Goal: Task Accomplishment & Management: Manage account settings

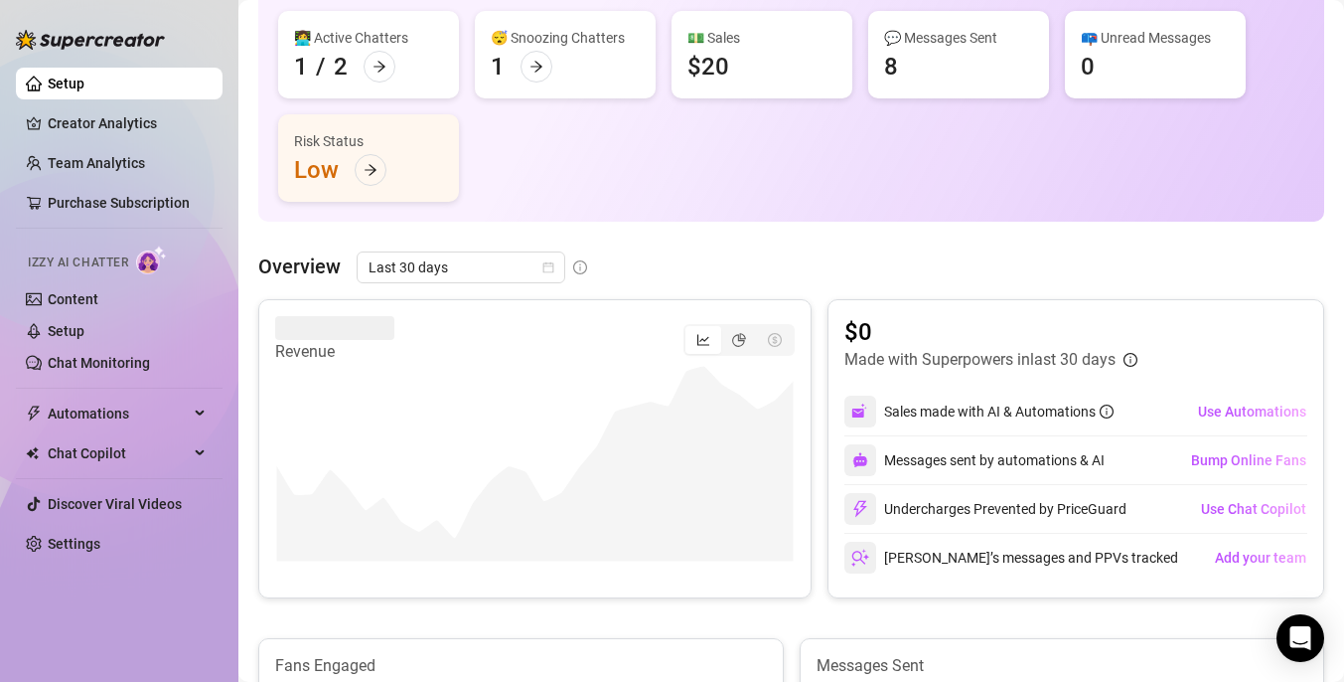
scroll to position [166, 0]
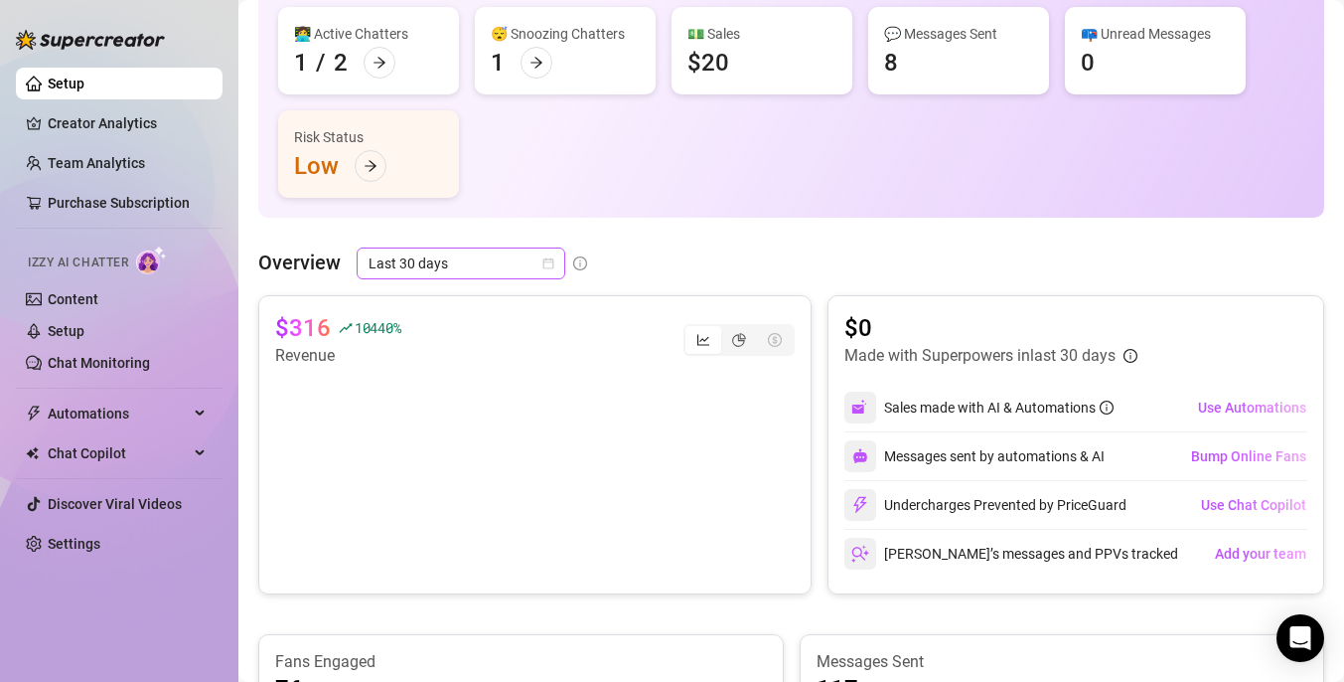
click at [538, 269] on span "Last 30 days" at bounding box center [461, 263] width 185 height 30
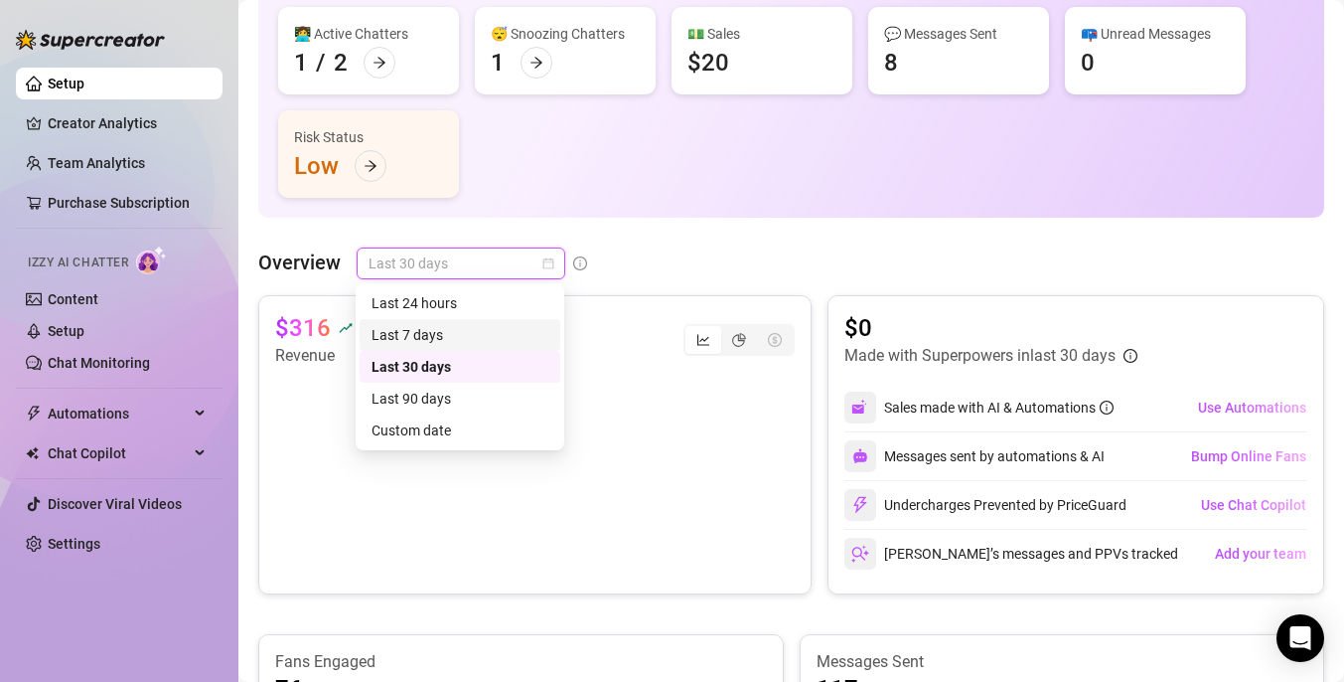
click at [480, 329] on div "Last 7 days" at bounding box center [460, 335] width 177 height 22
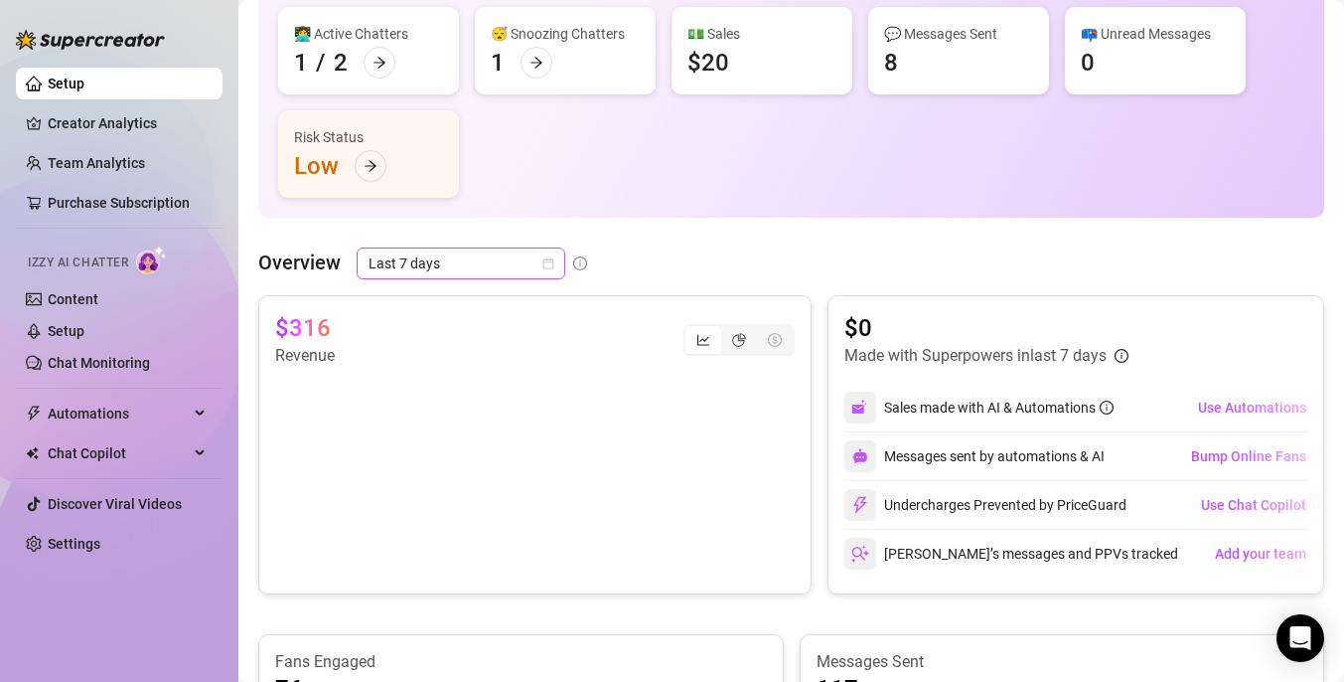
click at [490, 250] on span "Last 7 days" at bounding box center [461, 263] width 185 height 30
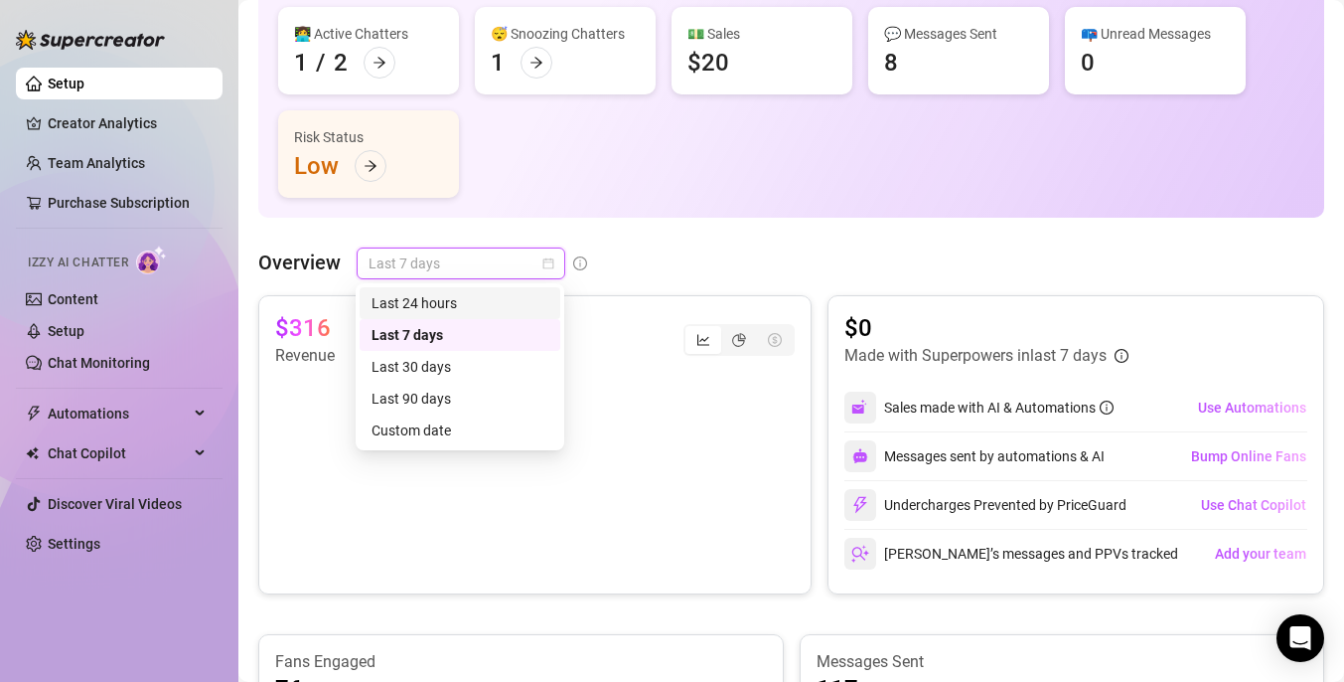
click at [467, 294] on div "Last 24 hours" at bounding box center [460, 303] width 177 height 22
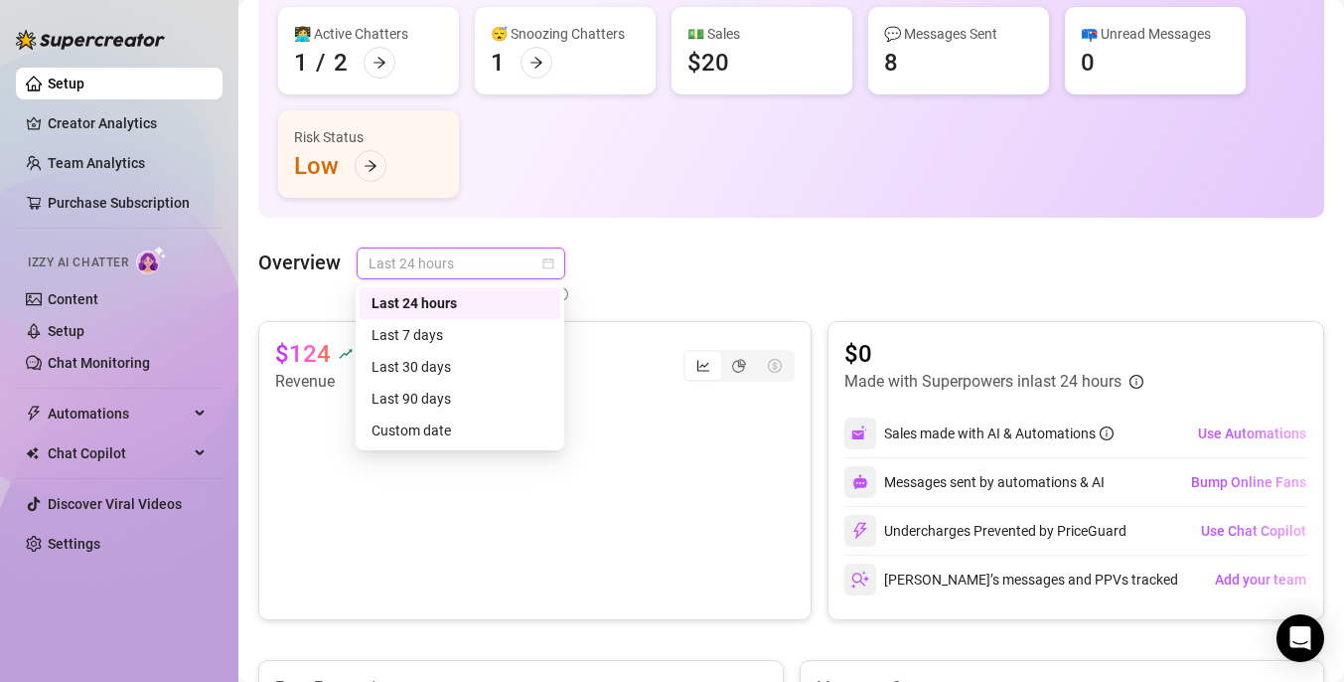
click at [482, 270] on span "Last 24 hours" at bounding box center [461, 263] width 185 height 30
click at [439, 336] on div "Last 7 days" at bounding box center [460, 335] width 177 height 22
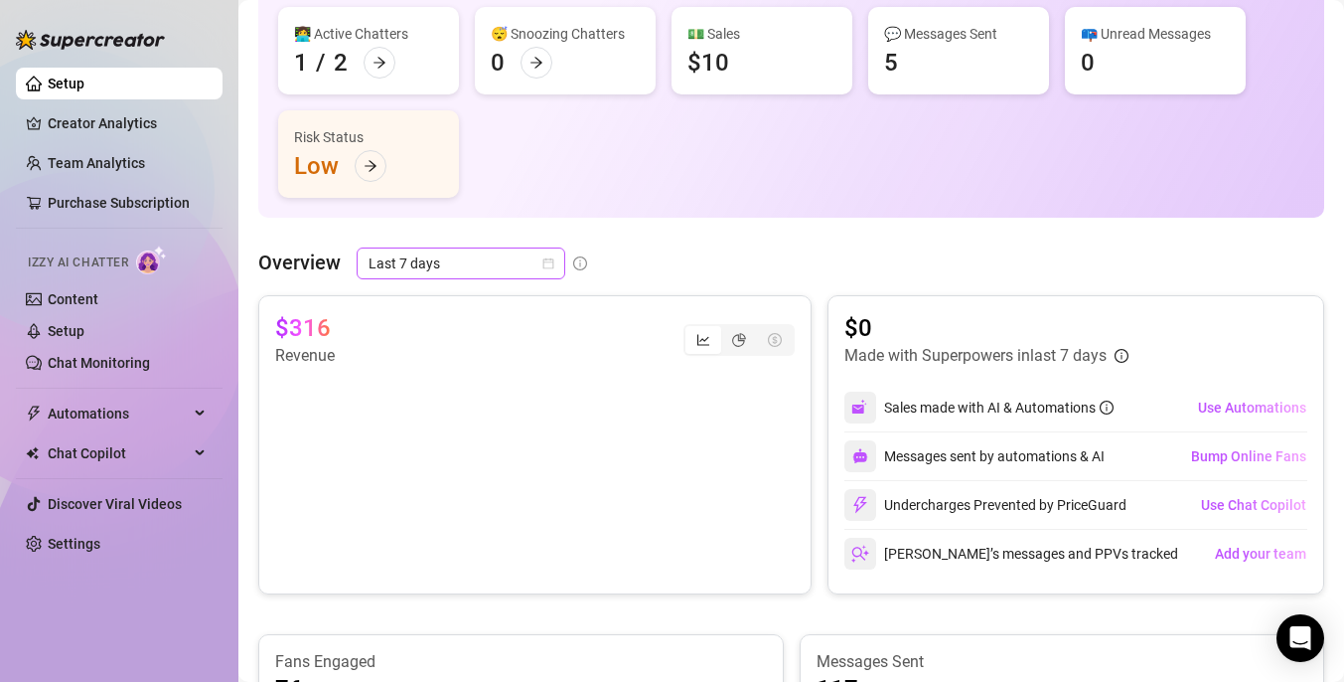
click at [500, 268] on span "Last 7 days" at bounding box center [461, 263] width 185 height 30
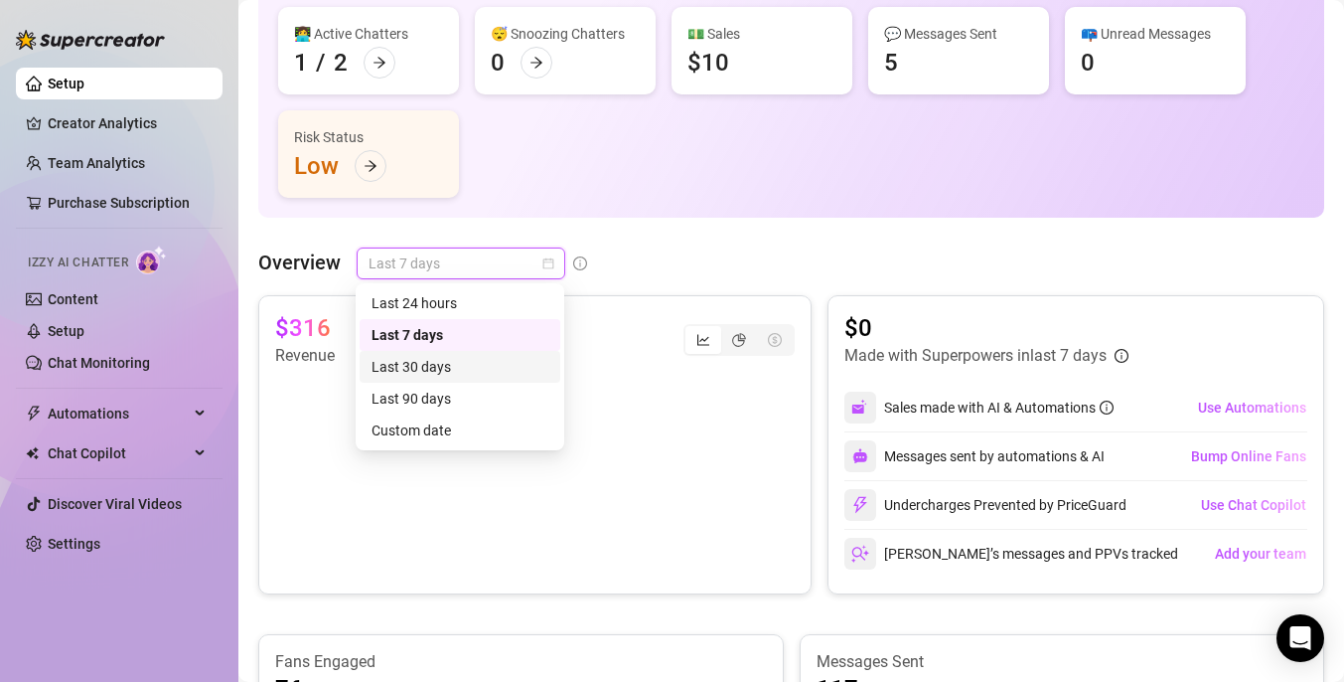
click at [451, 360] on div "Last 30 days" at bounding box center [460, 367] width 177 height 22
click at [520, 266] on span "Last 30 days" at bounding box center [461, 263] width 185 height 30
click at [484, 305] on div "Last 24 hours" at bounding box center [460, 303] width 177 height 22
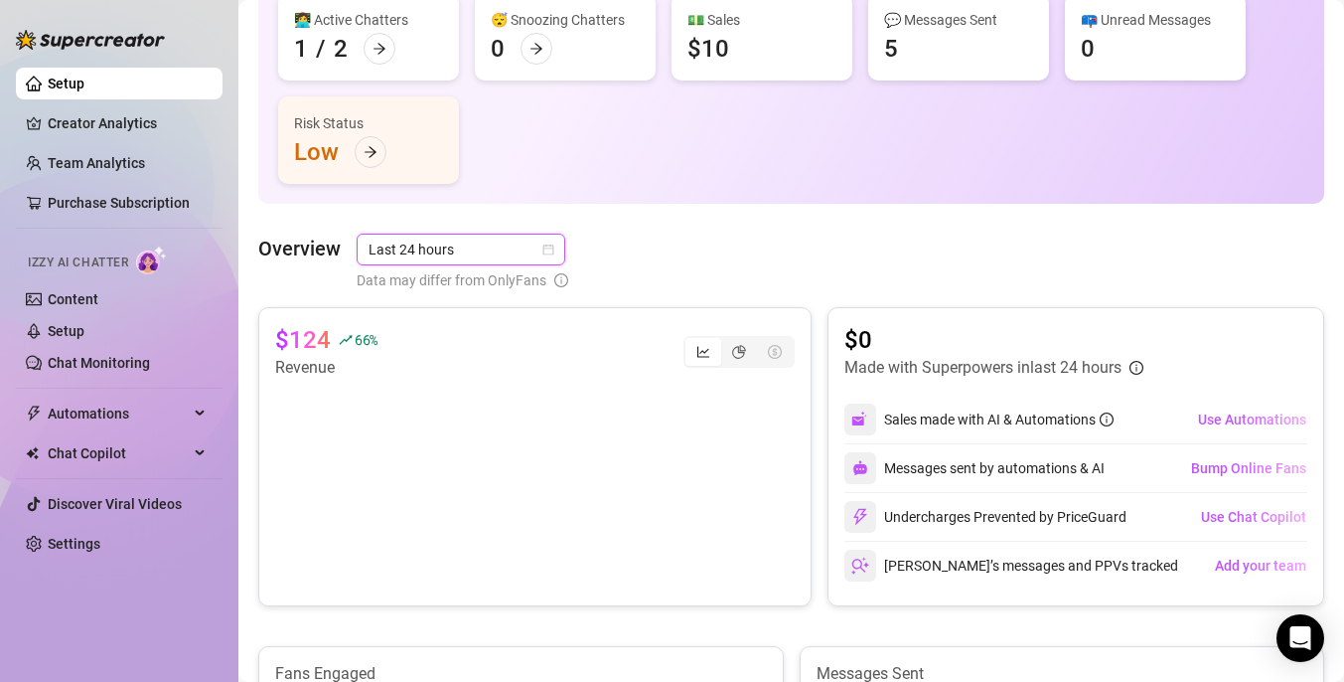
scroll to position [196, 0]
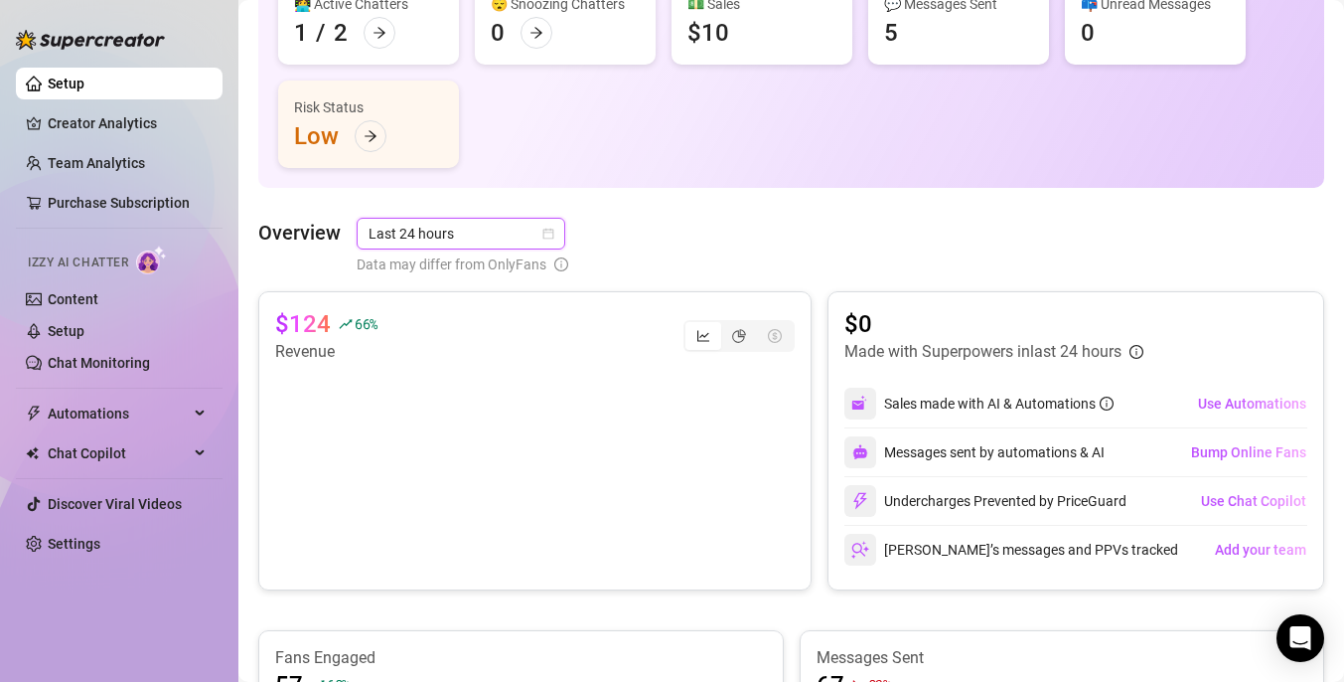
click at [514, 227] on span "Last 24 hours" at bounding box center [461, 234] width 185 height 30
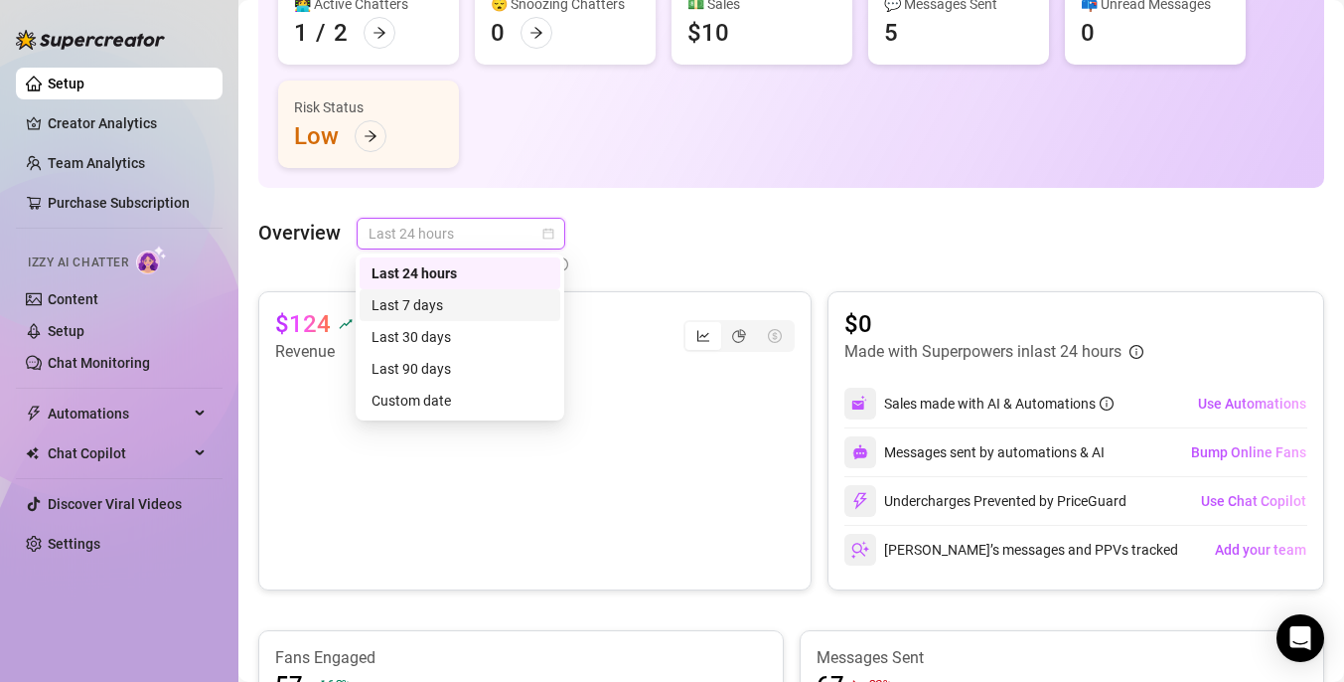
click at [458, 312] on div "Last 7 days" at bounding box center [460, 305] width 177 height 22
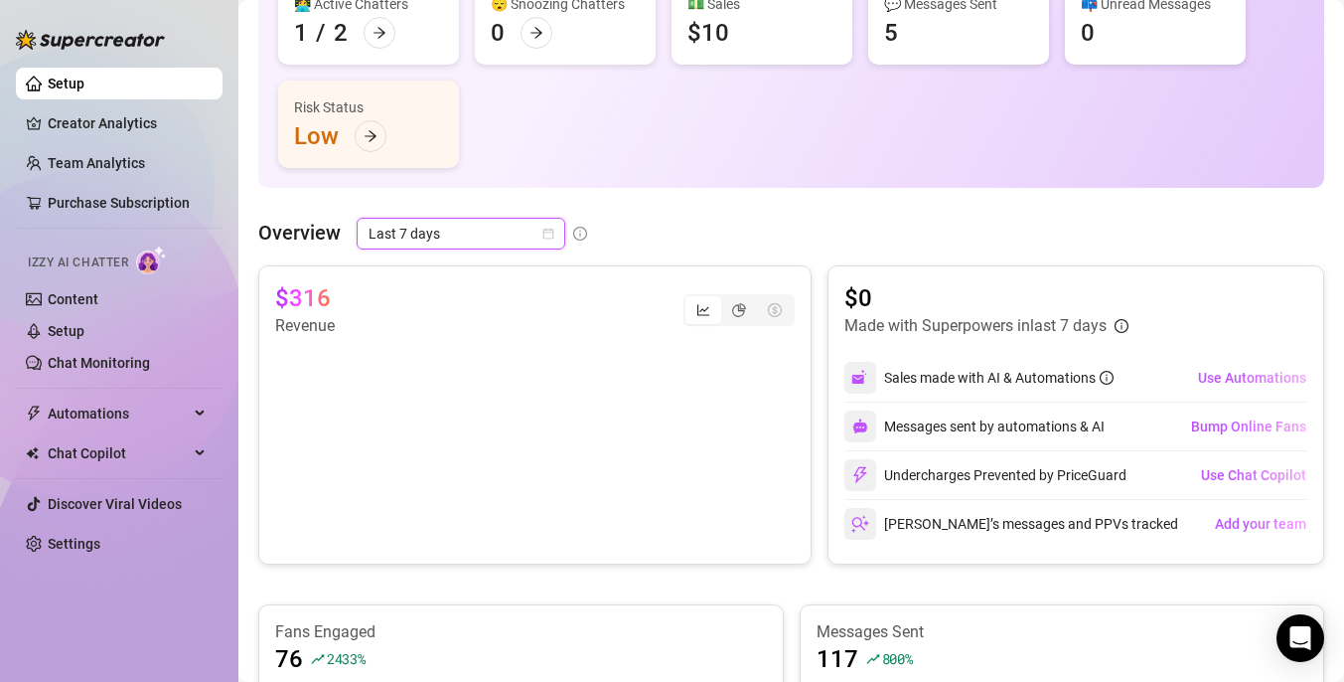
click at [656, 230] on div "Overview Last 7 days Last 7 days" at bounding box center [791, 234] width 1066 height 32
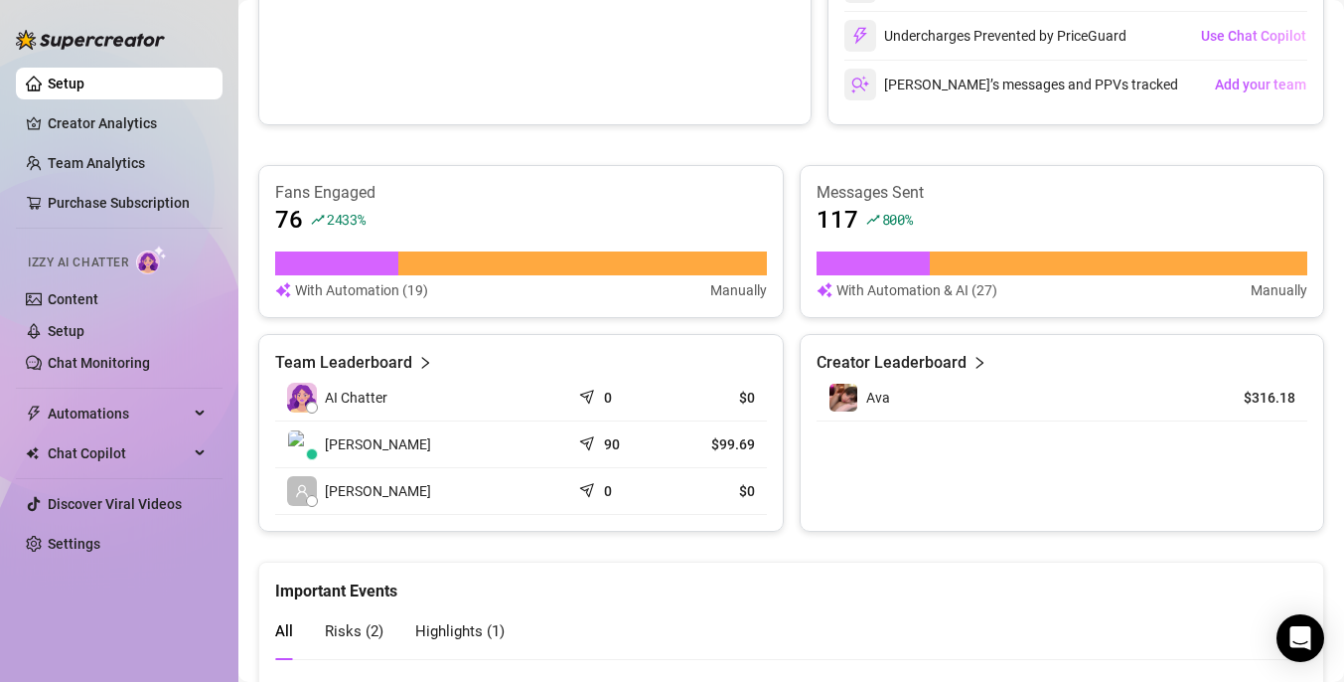
scroll to position [654, 0]
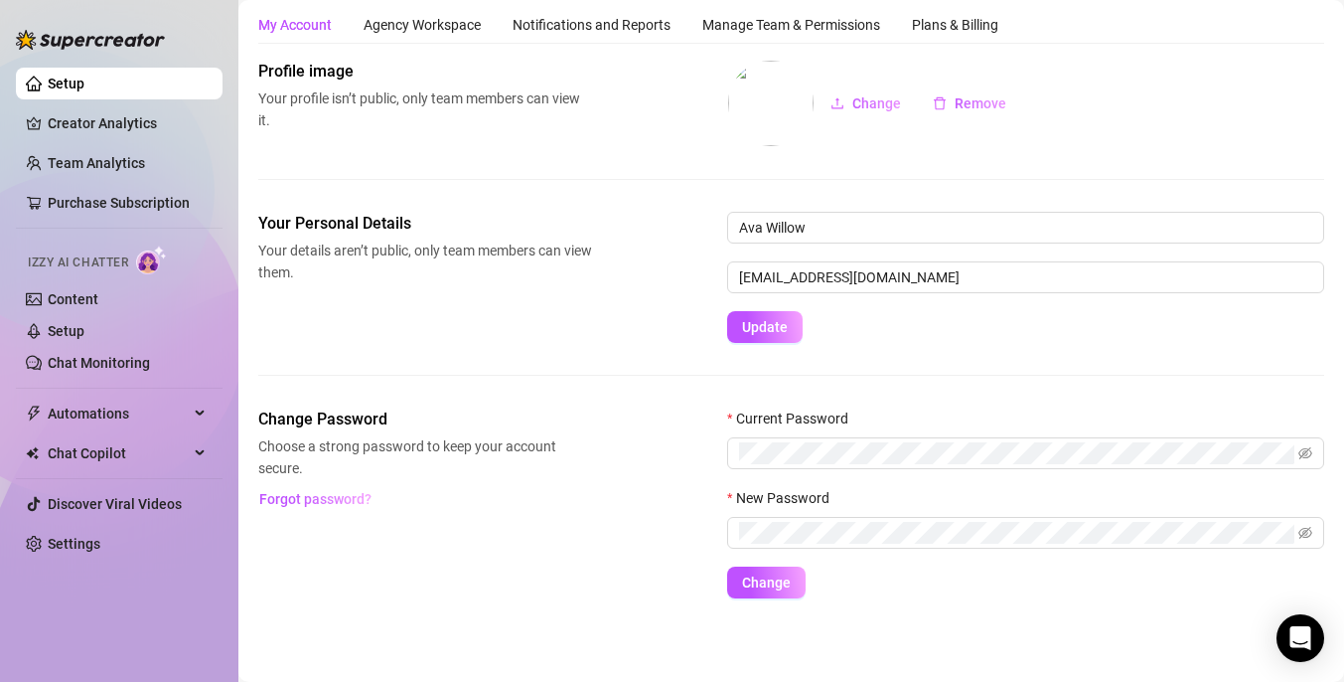
scroll to position [55, 0]
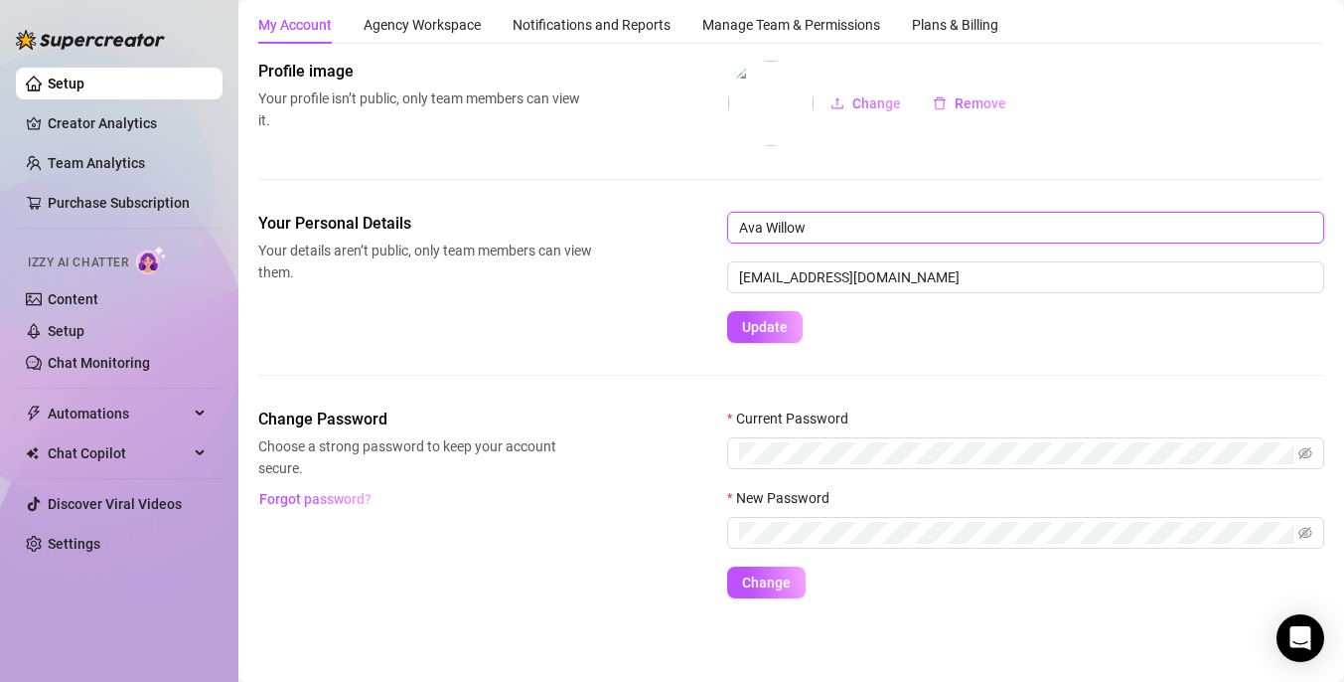
click at [854, 226] on input "Ava Willow" at bounding box center [1025, 228] width 597 height 32
type input "A"
type input "[PERSON_NAME]"
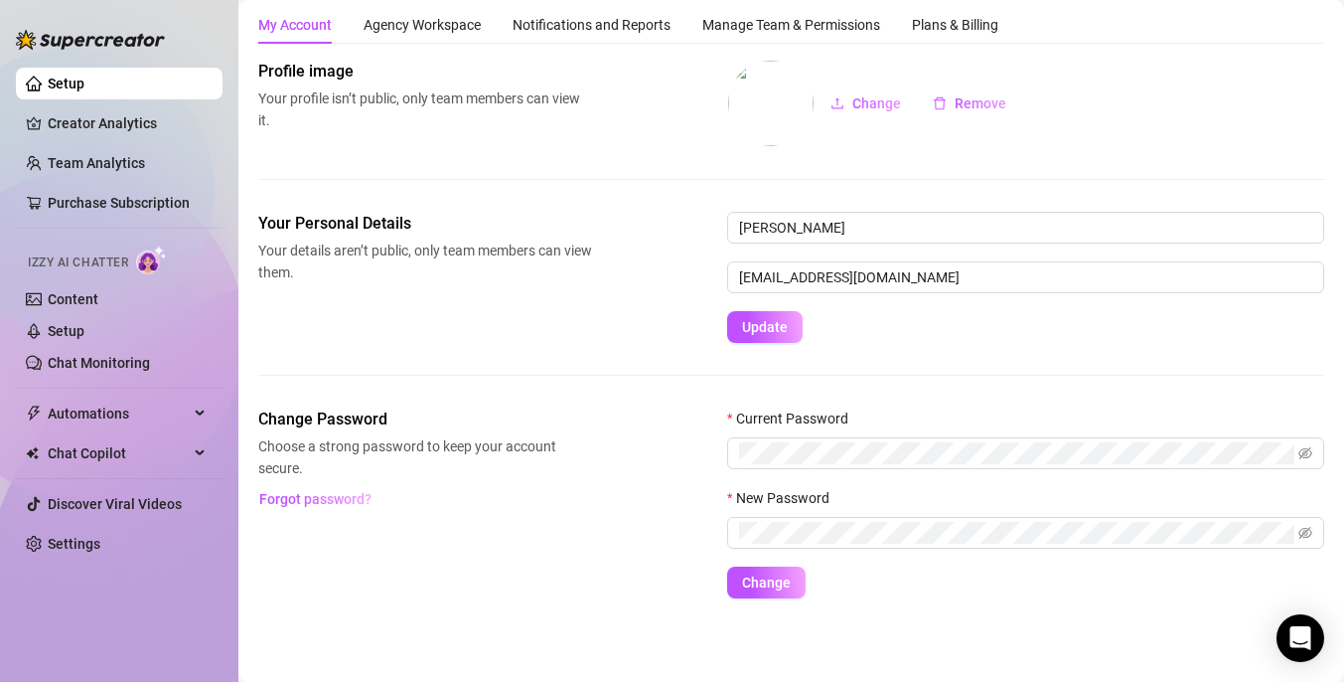
click at [594, 318] on div "Your Personal Details Your details aren’t public, only team members can view th…" at bounding box center [791, 277] width 1066 height 131
click at [424, 26] on div "Agency Workspace" at bounding box center [422, 25] width 117 height 22
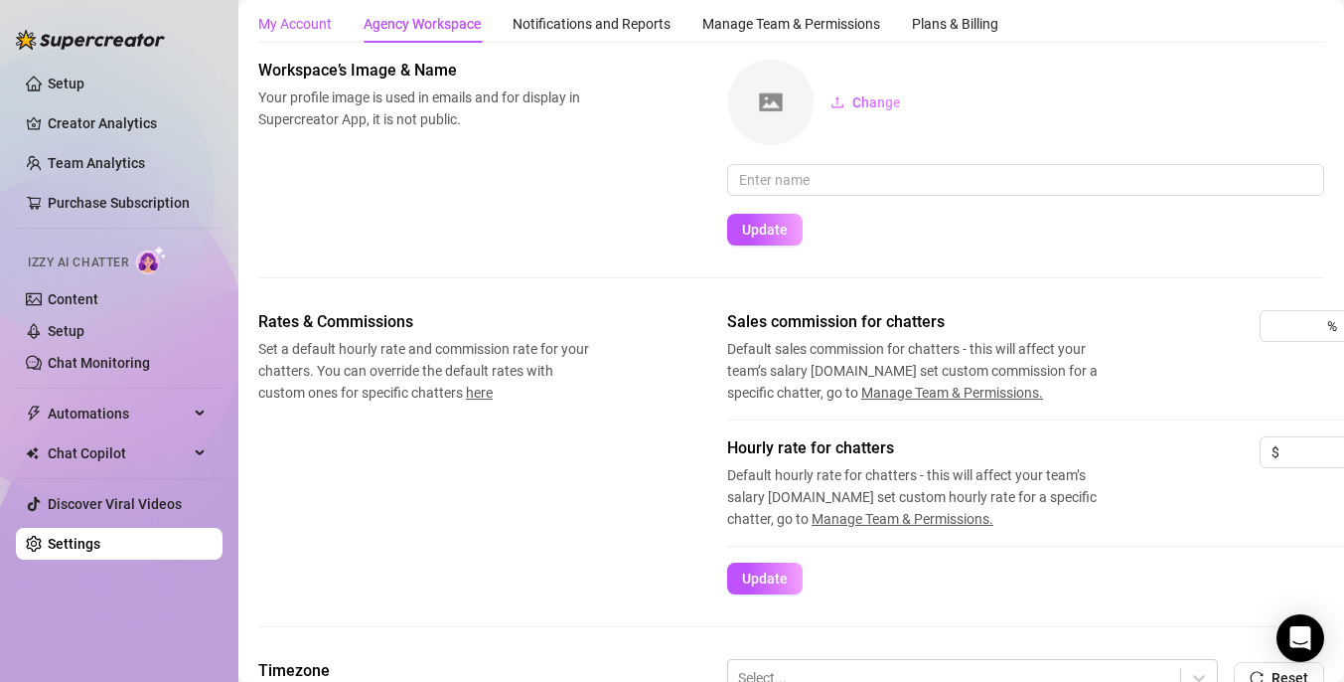
click at [311, 16] on div "My Account" at bounding box center [295, 24] width 74 height 22
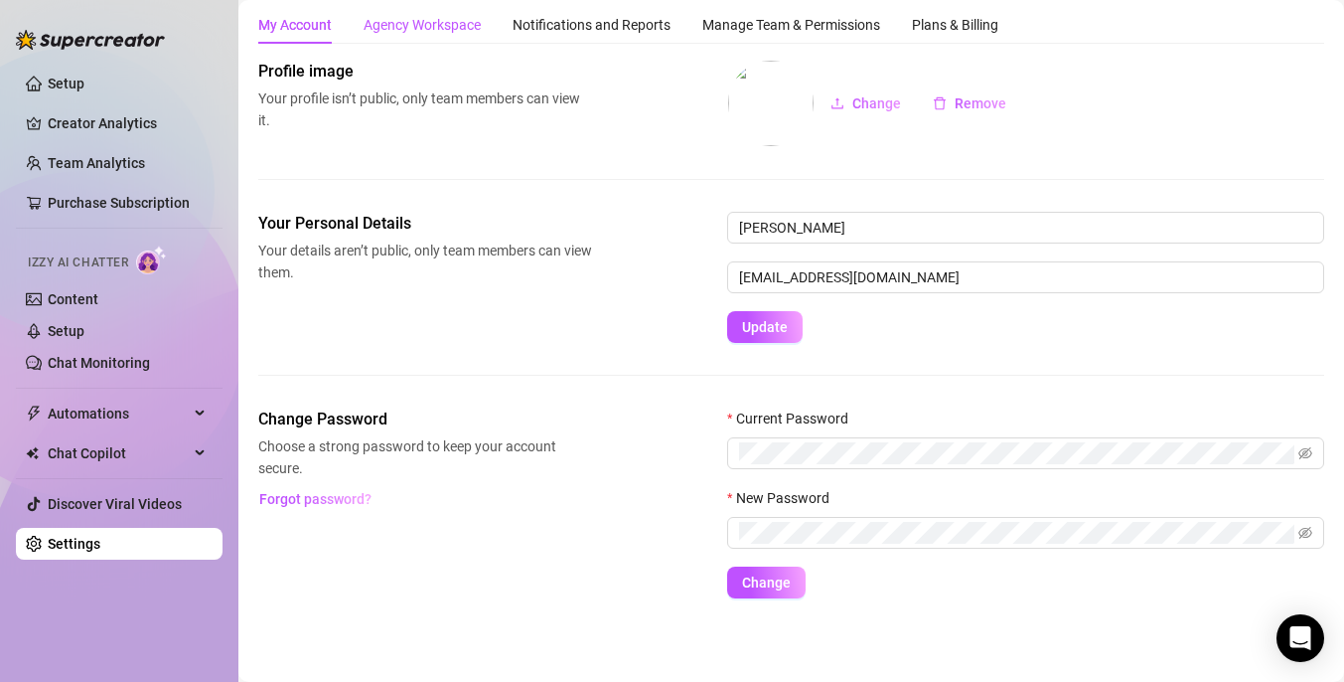
click at [422, 28] on div "Agency Workspace" at bounding box center [422, 25] width 117 height 22
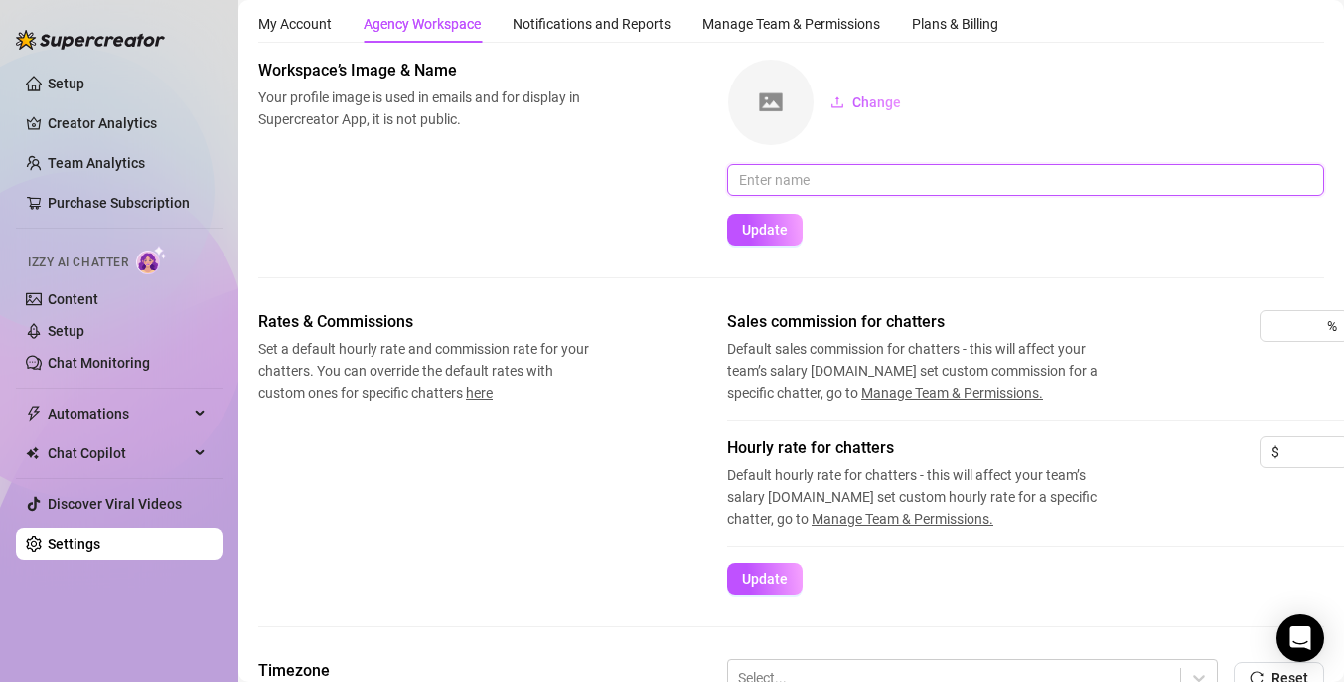
click at [859, 190] on input "text" at bounding box center [1025, 180] width 597 height 32
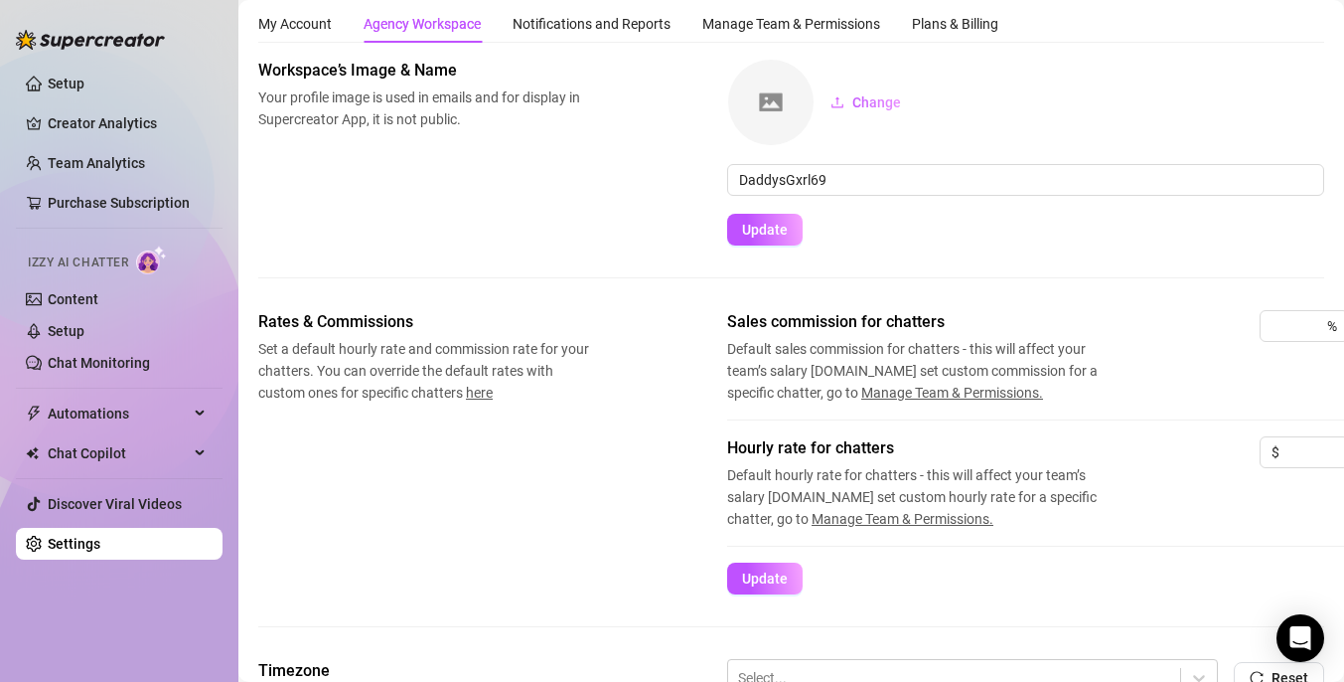
click at [669, 207] on div "Workspace’s Image & Name Your profile image is used in emails and for display i…" at bounding box center [791, 152] width 1066 height 187
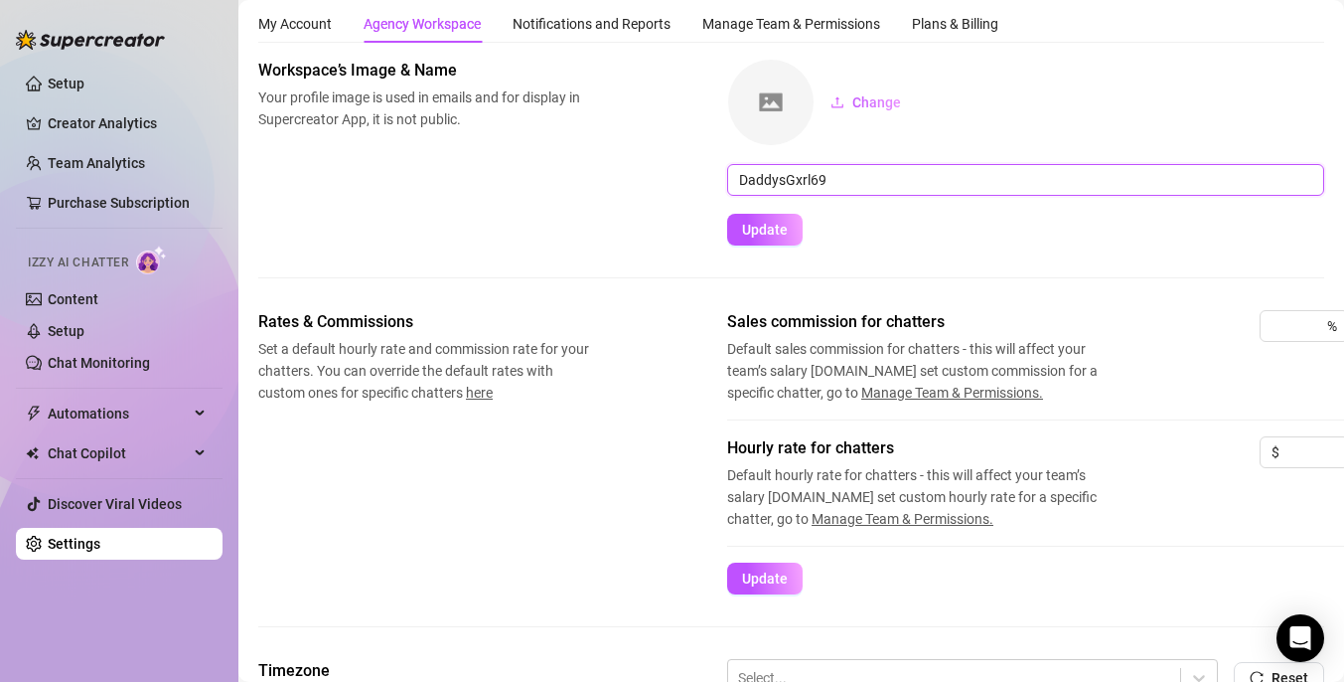
drag, startPoint x: 844, startPoint y: 187, endPoint x: 708, endPoint y: 187, distance: 136.1
click at [708, 187] on div "Workspace’s Image & Name Your profile image is used in emails and for display i…" at bounding box center [791, 152] width 1066 height 187
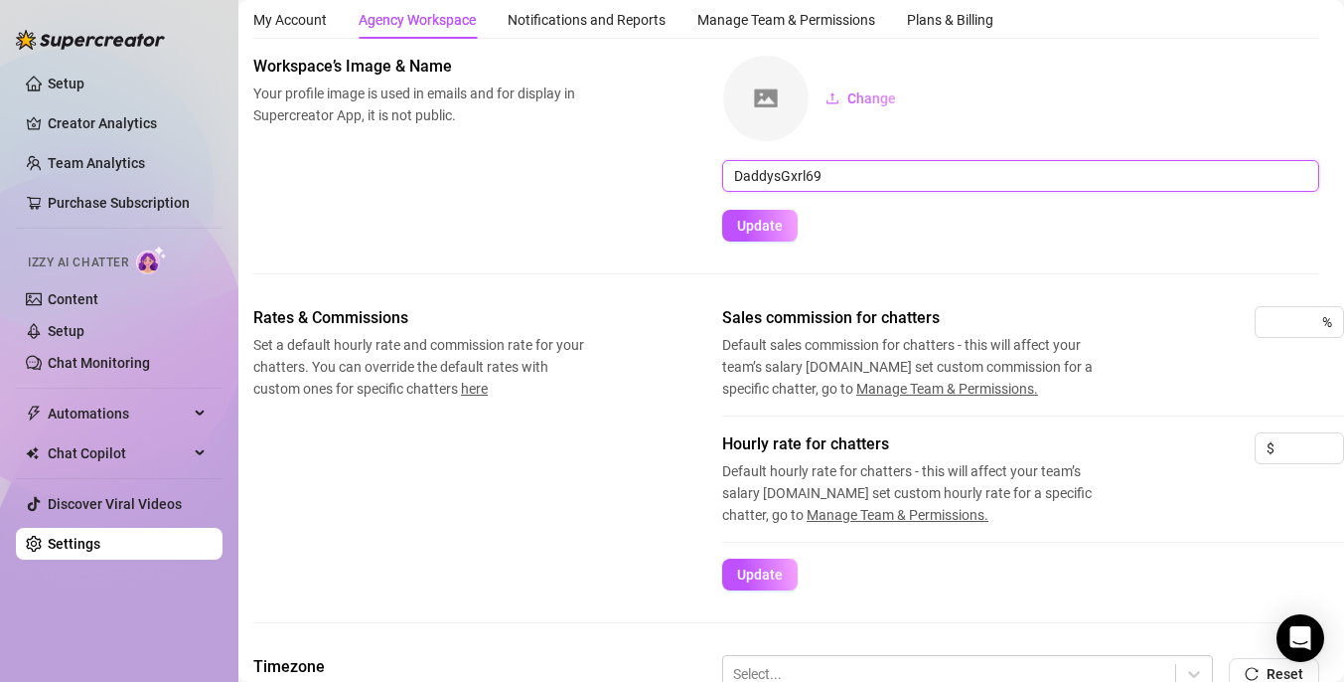
scroll to position [0, 5]
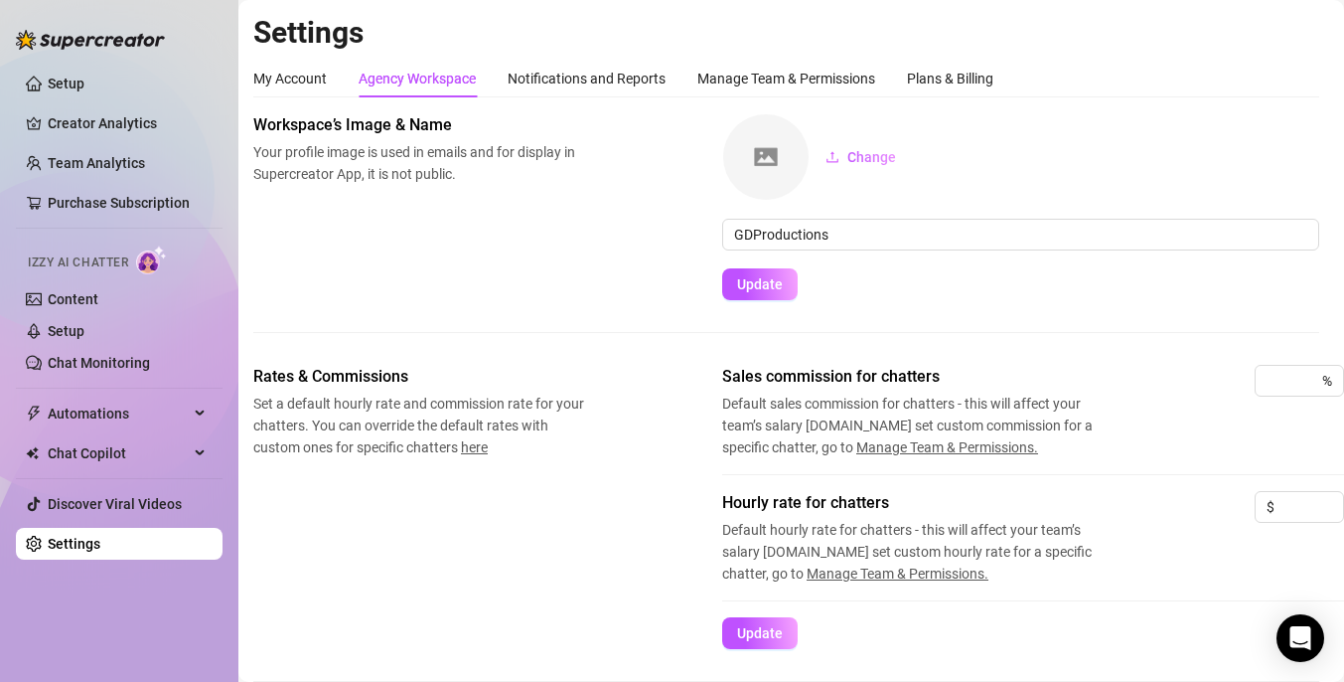
click at [594, 296] on div "Workspace’s Image & Name Your profile image is used in emails and for display i…" at bounding box center [786, 206] width 1066 height 187
click at [643, 76] on div "Notifications and Reports" at bounding box center [587, 79] width 158 height 22
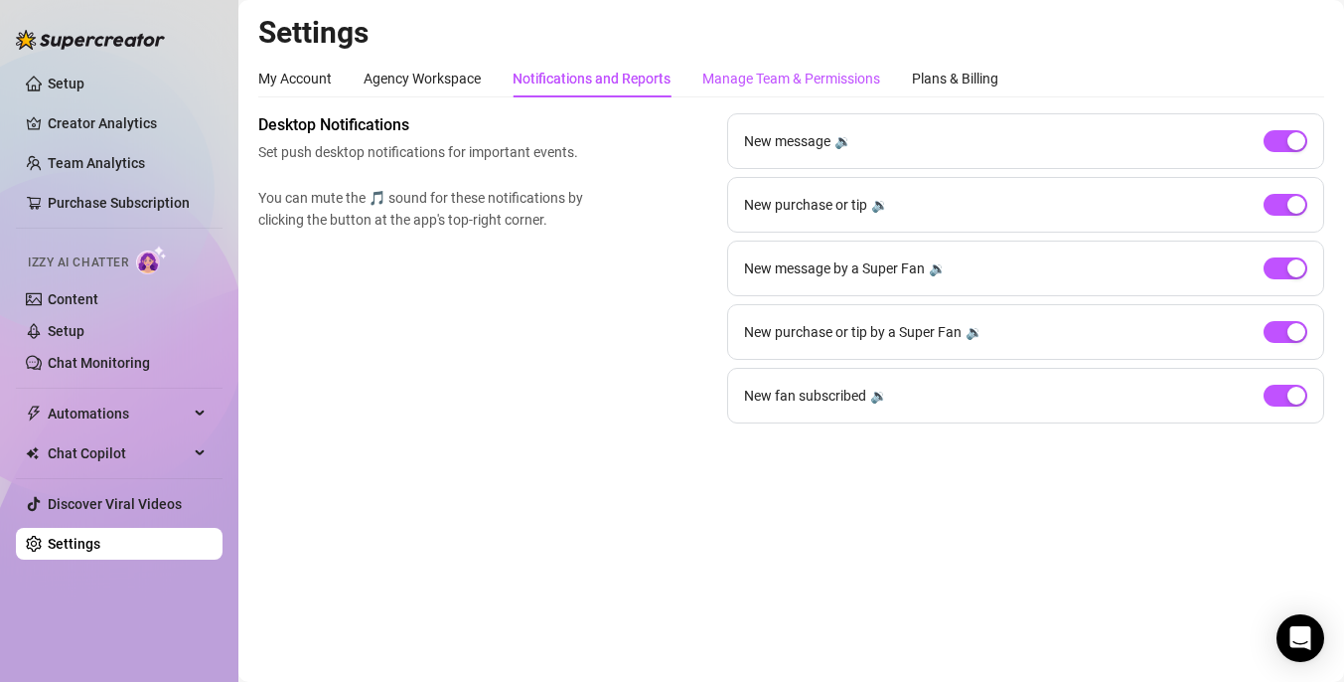
click at [839, 73] on div "Manage Team & Permissions" at bounding box center [791, 79] width 178 height 22
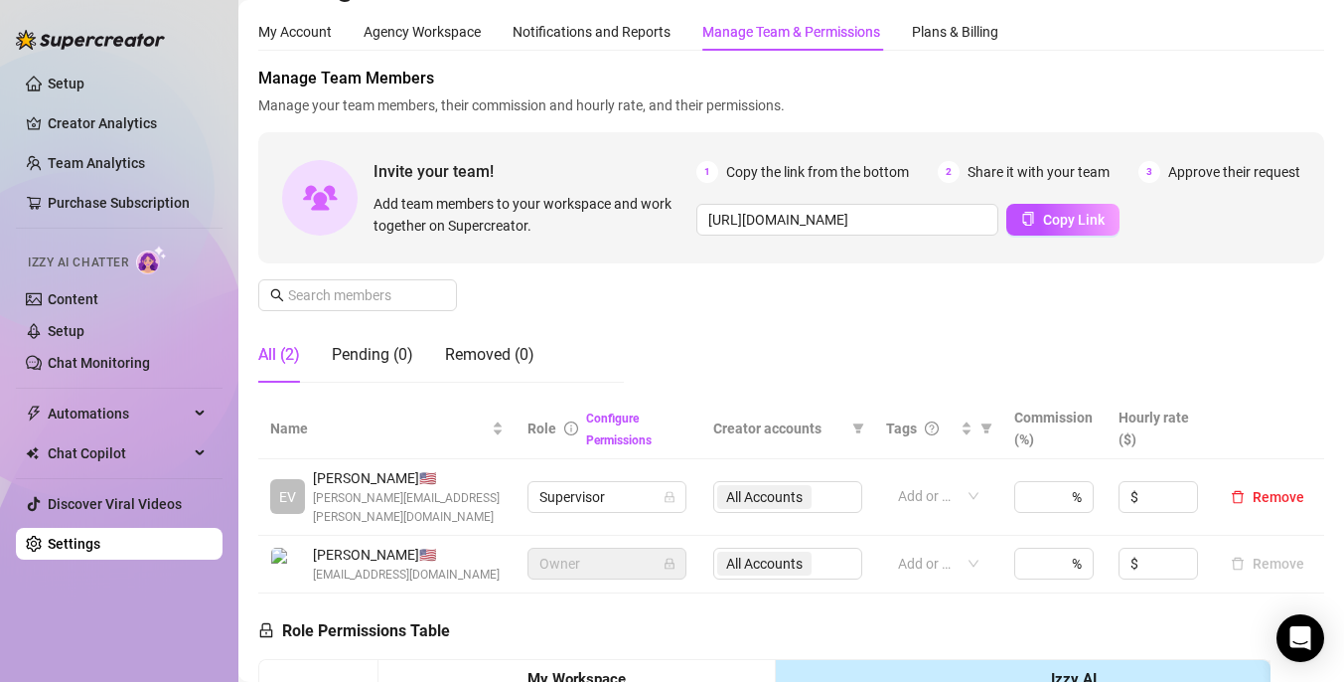
scroll to position [49, 0]
click at [579, 38] on div "Notifications and Reports" at bounding box center [592, 30] width 158 height 22
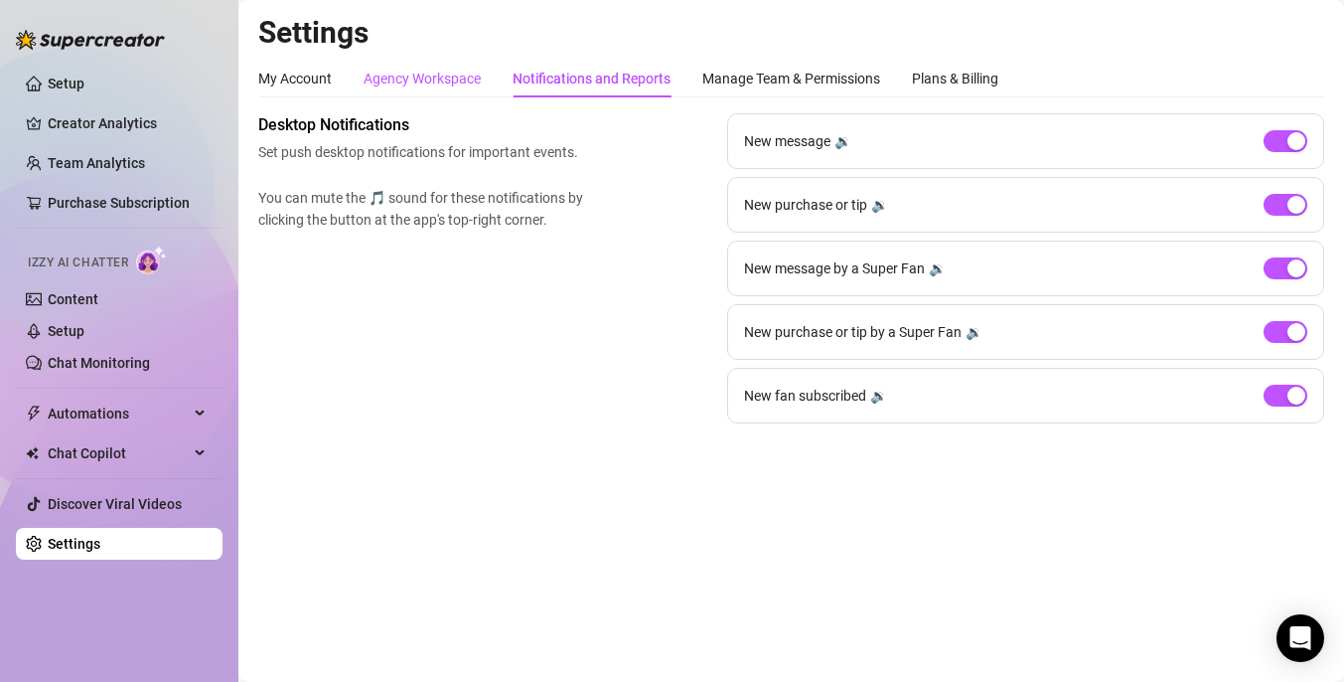
click at [456, 81] on div "Agency Workspace" at bounding box center [422, 79] width 117 height 22
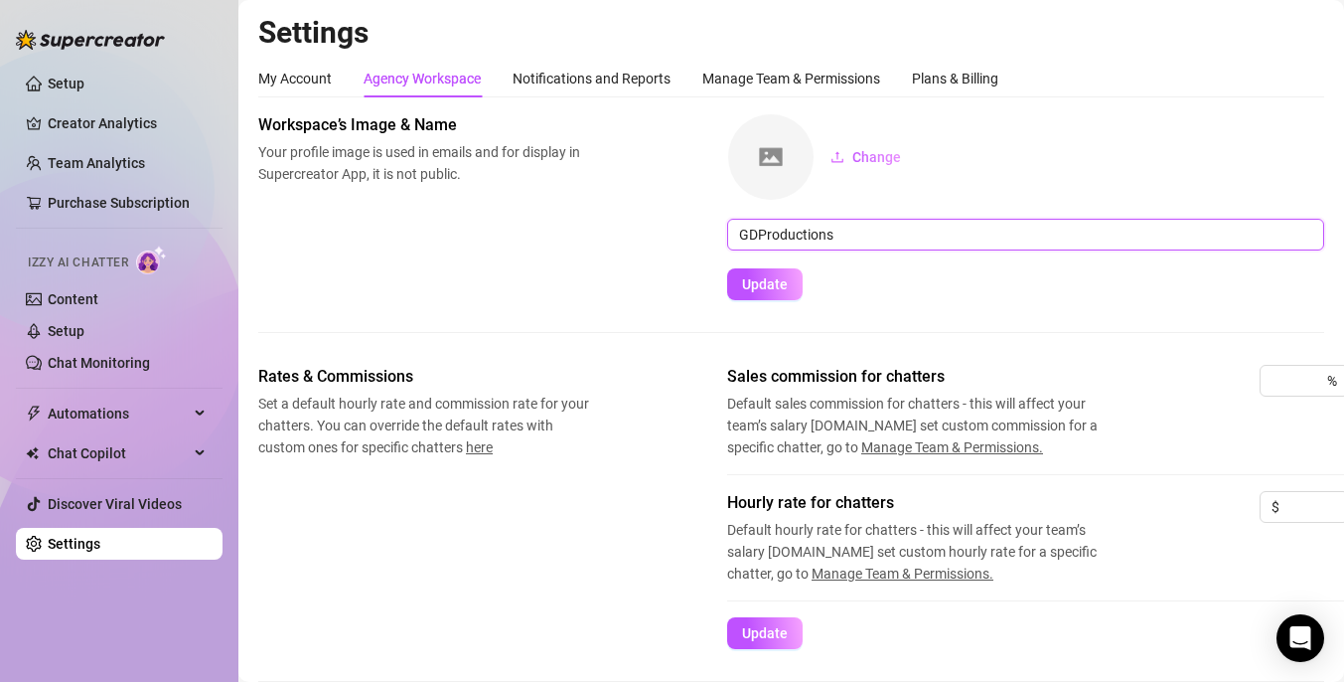
click at [756, 230] on input "GDProductions" at bounding box center [1025, 235] width 597 height 32
type input "DGProductions"
click at [742, 291] on span "Update" at bounding box center [765, 284] width 46 height 16
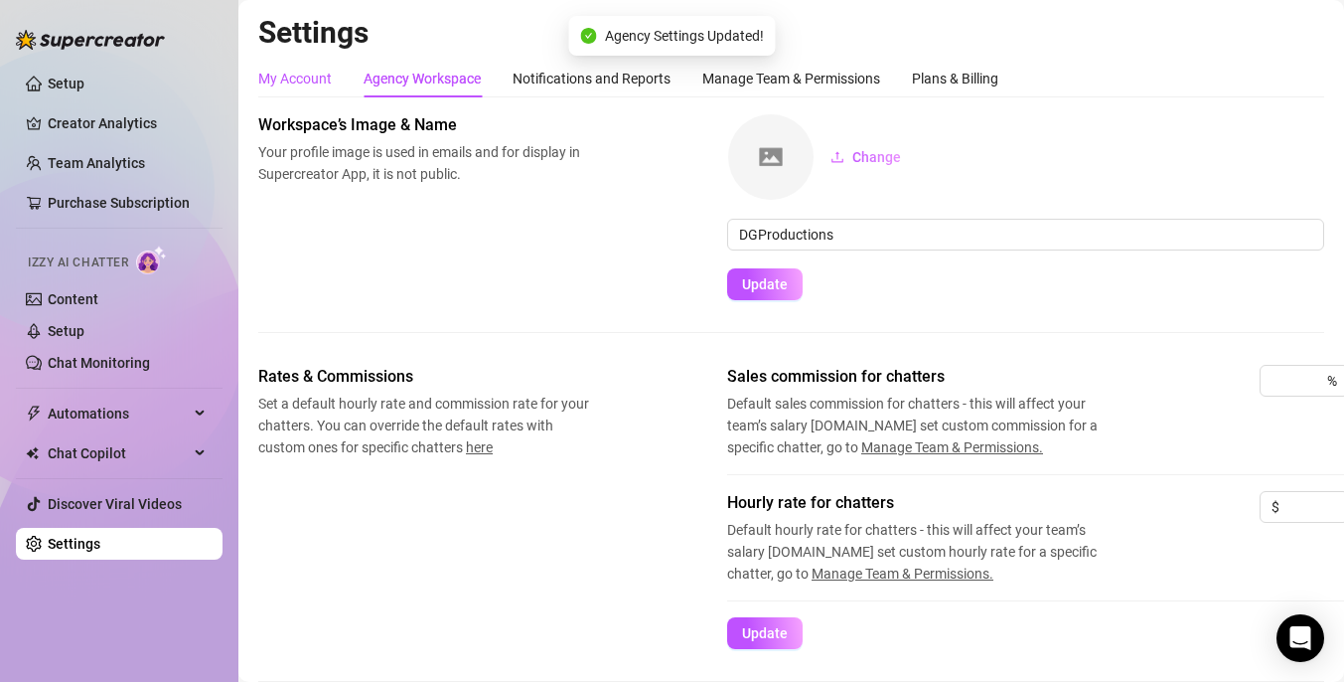
click at [310, 85] on div "My Account" at bounding box center [295, 79] width 74 height 22
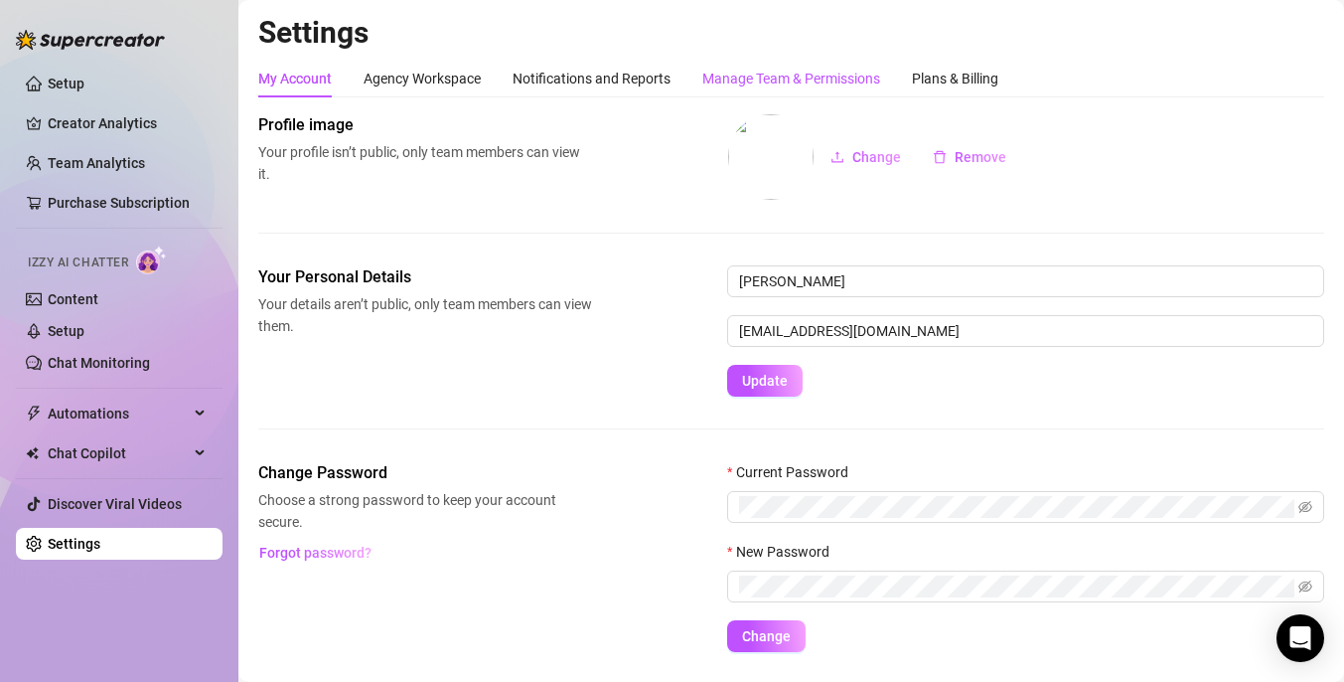
click at [725, 77] on div "Manage Team & Permissions" at bounding box center [791, 79] width 178 height 22
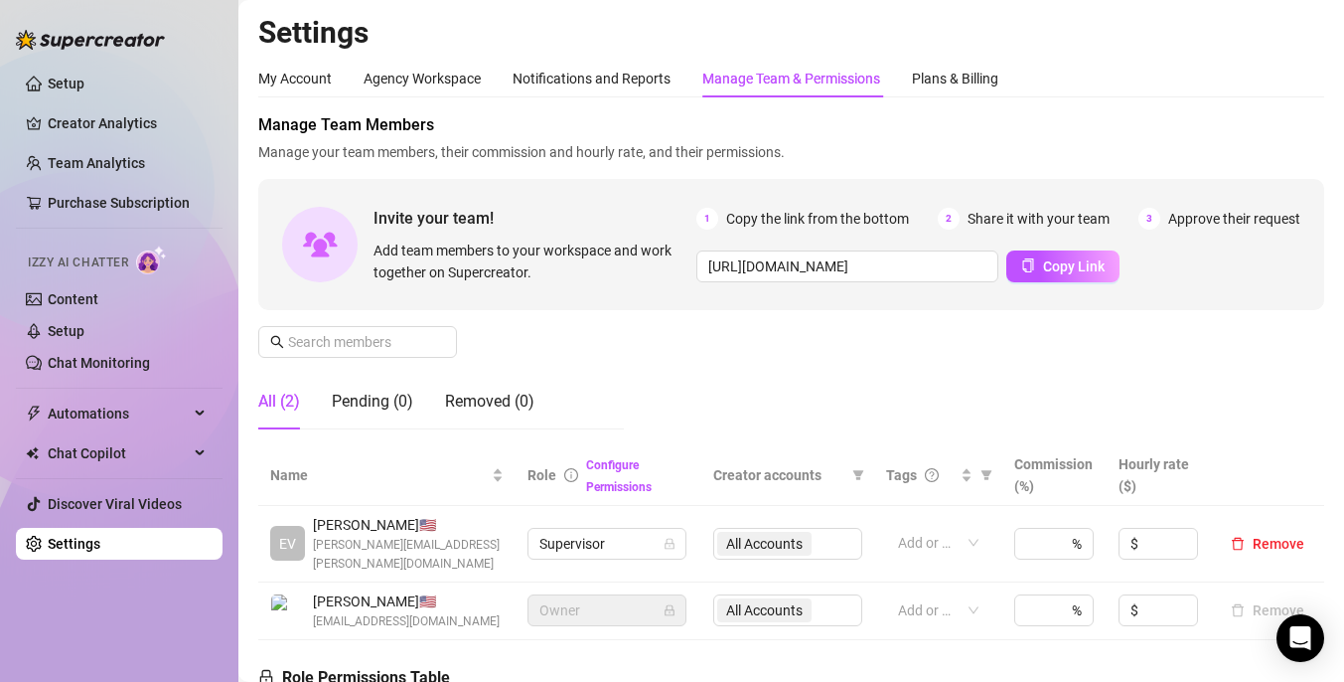
click at [337, 531] on span "[PERSON_NAME] 🇺🇸" at bounding box center [408, 525] width 191 height 22
click at [282, 537] on span "EV" at bounding box center [287, 544] width 17 height 22
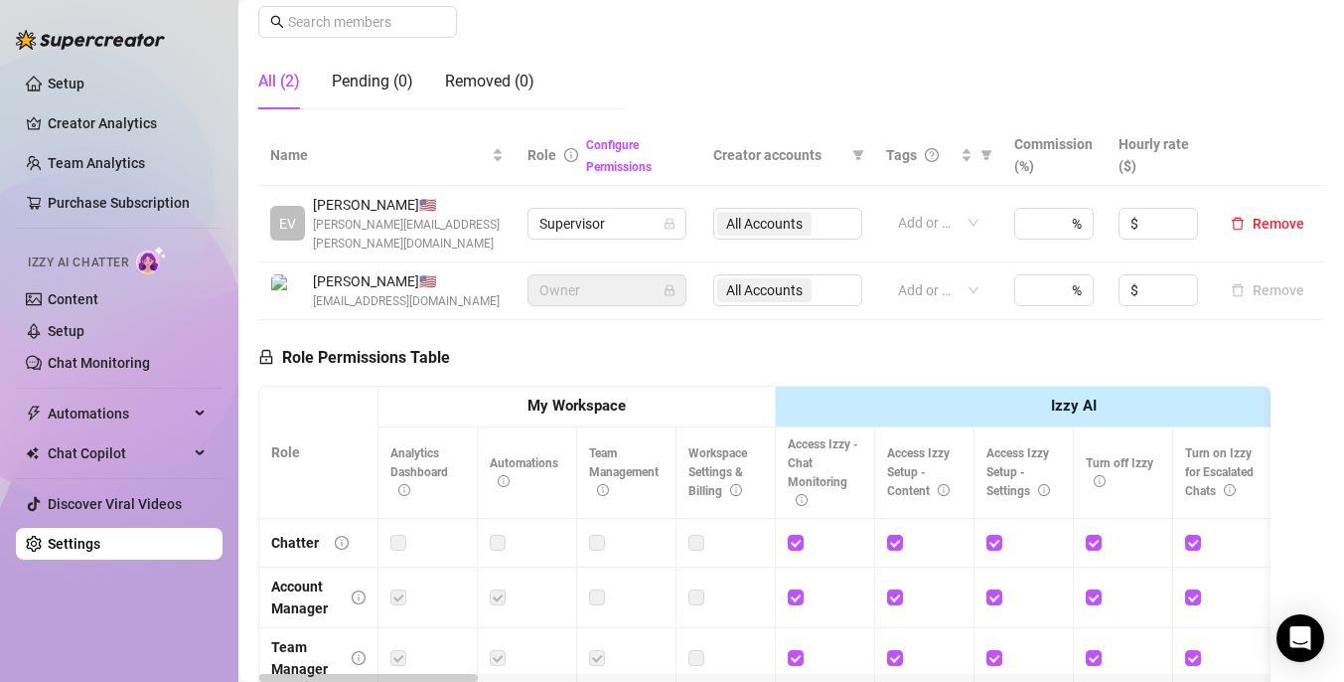
scroll to position [319, 0]
click at [661, 219] on span "Supervisor" at bounding box center [606, 225] width 135 height 30
click at [468, 387] on th "My Workspace" at bounding box center [577, 407] width 397 height 41
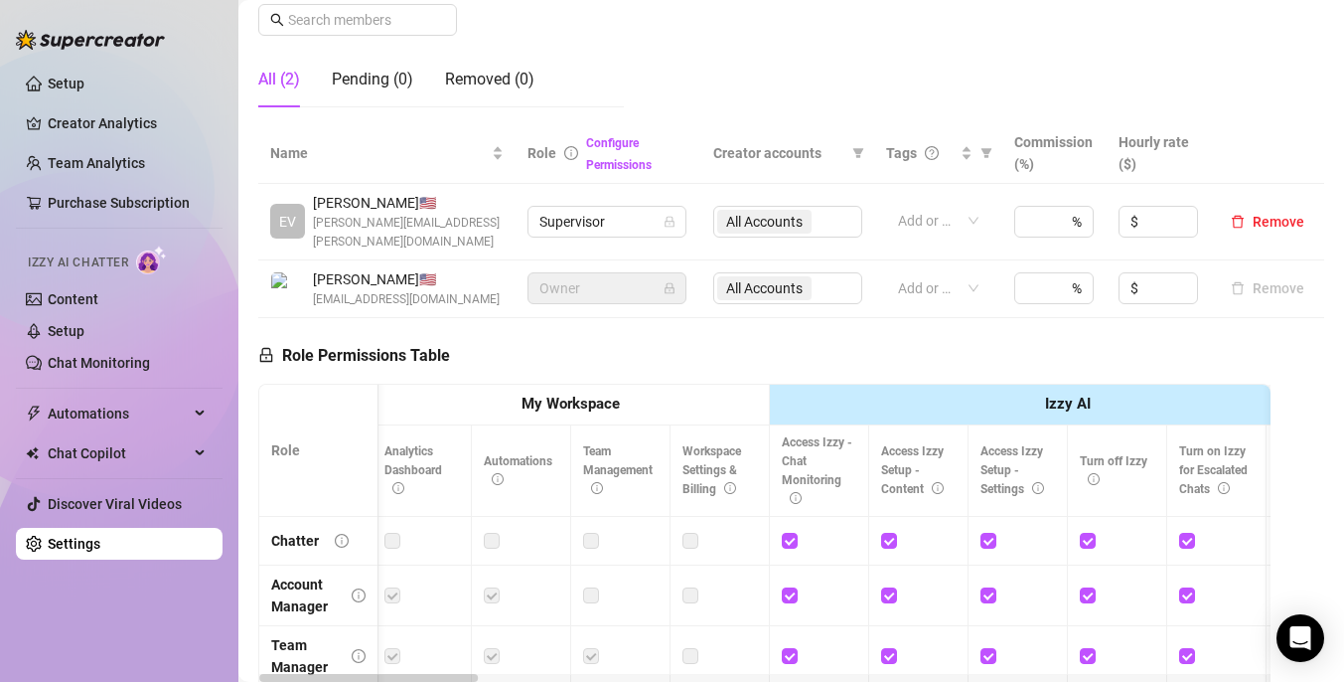
scroll to position [323, 0]
click at [982, 211] on div "Add or enter new" at bounding box center [938, 220] width 104 height 32
click at [1024, 320] on div "Role Permissions Table Role My Workspace Izzy AI OnlyFans Side Menu OnlyFans Ch…" at bounding box center [764, 603] width 1012 height 572
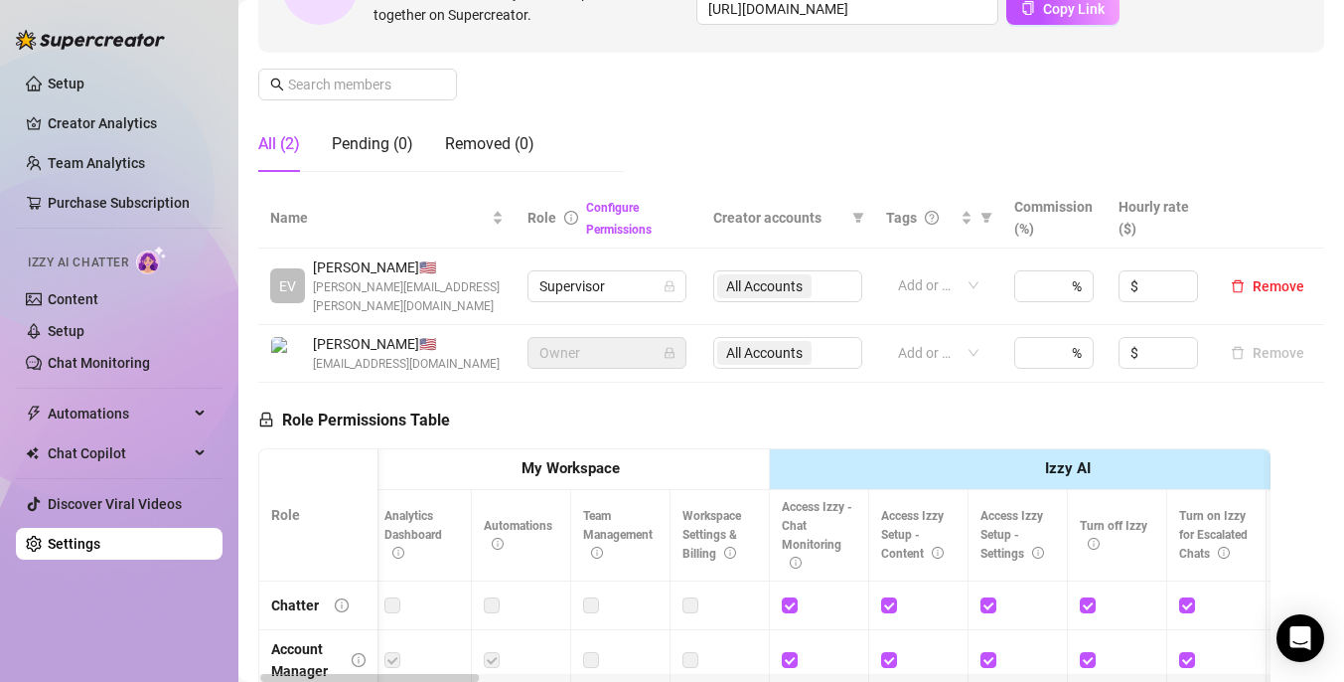
scroll to position [0, 0]
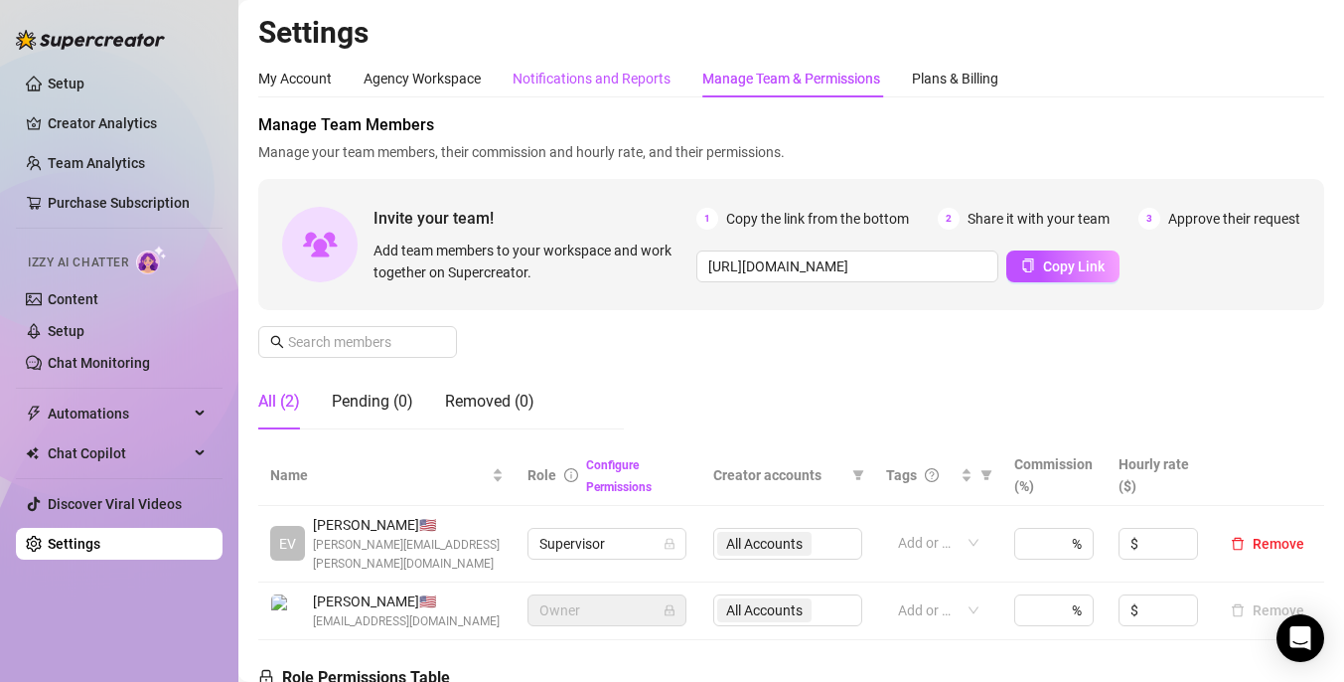
click at [623, 82] on div "Notifications and Reports" at bounding box center [592, 79] width 158 height 22
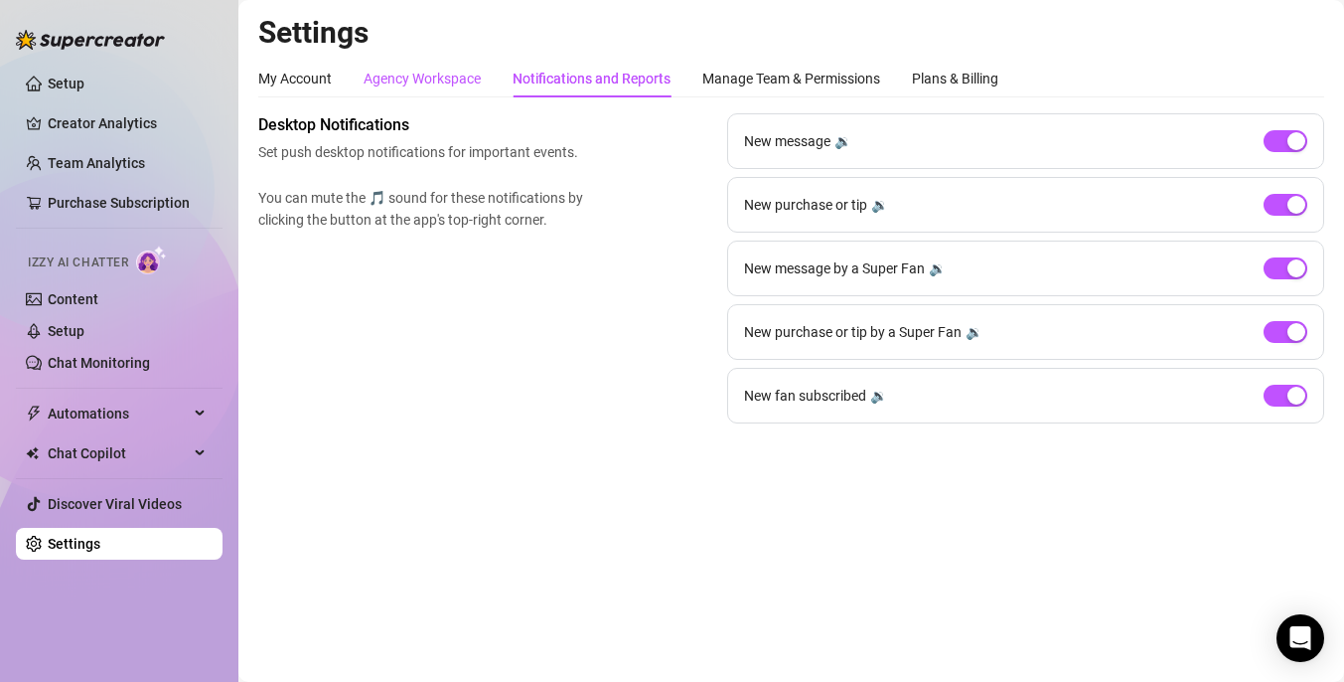
click at [461, 78] on div "Agency Workspace" at bounding box center [422, 79] width 117 height 22
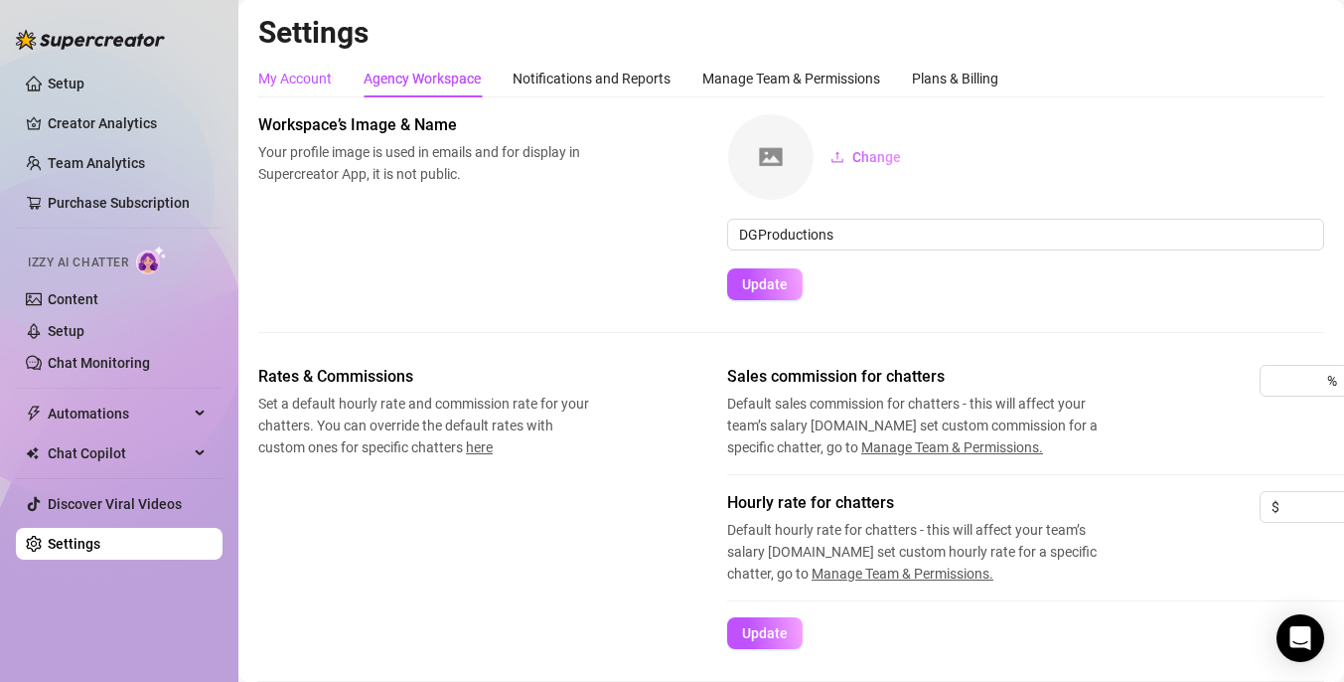
click at [303, 79] on div "My Account" at bounding box center [295, 79] width 74 height 22
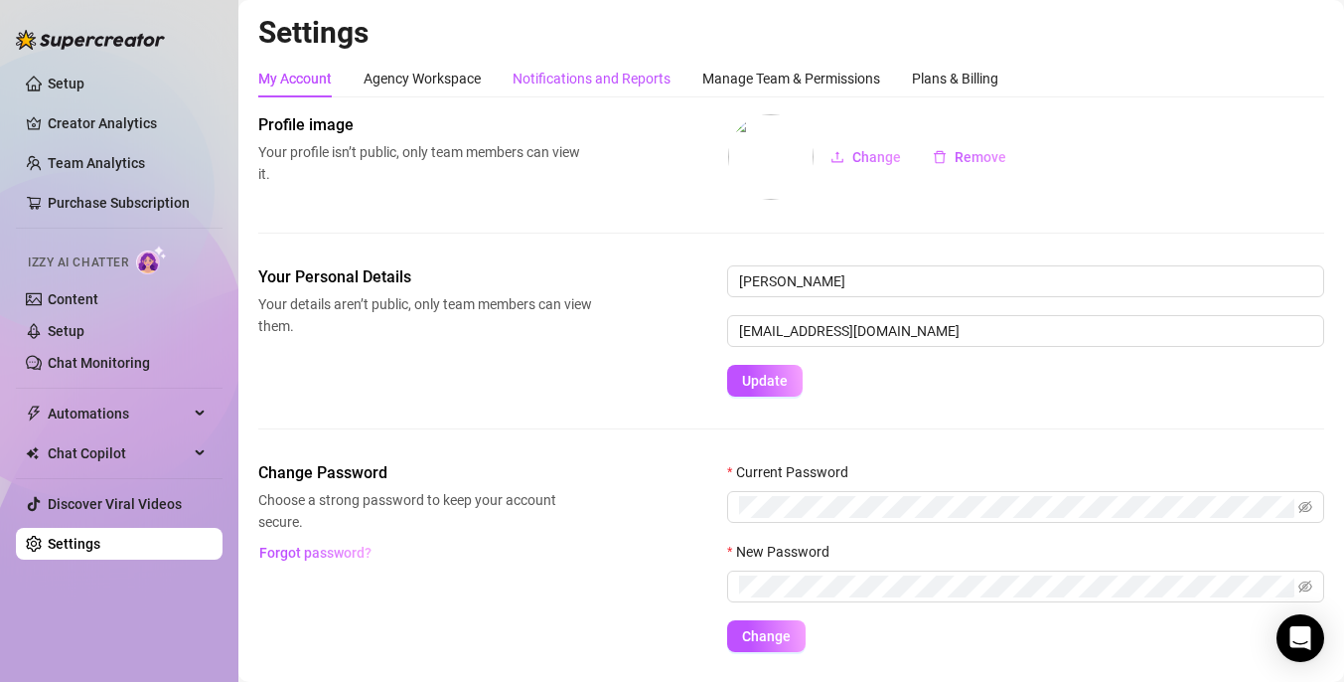
click at [563, 77] on div "Notifications and Reports" at bounding box center [592, 79] width 158 height 22
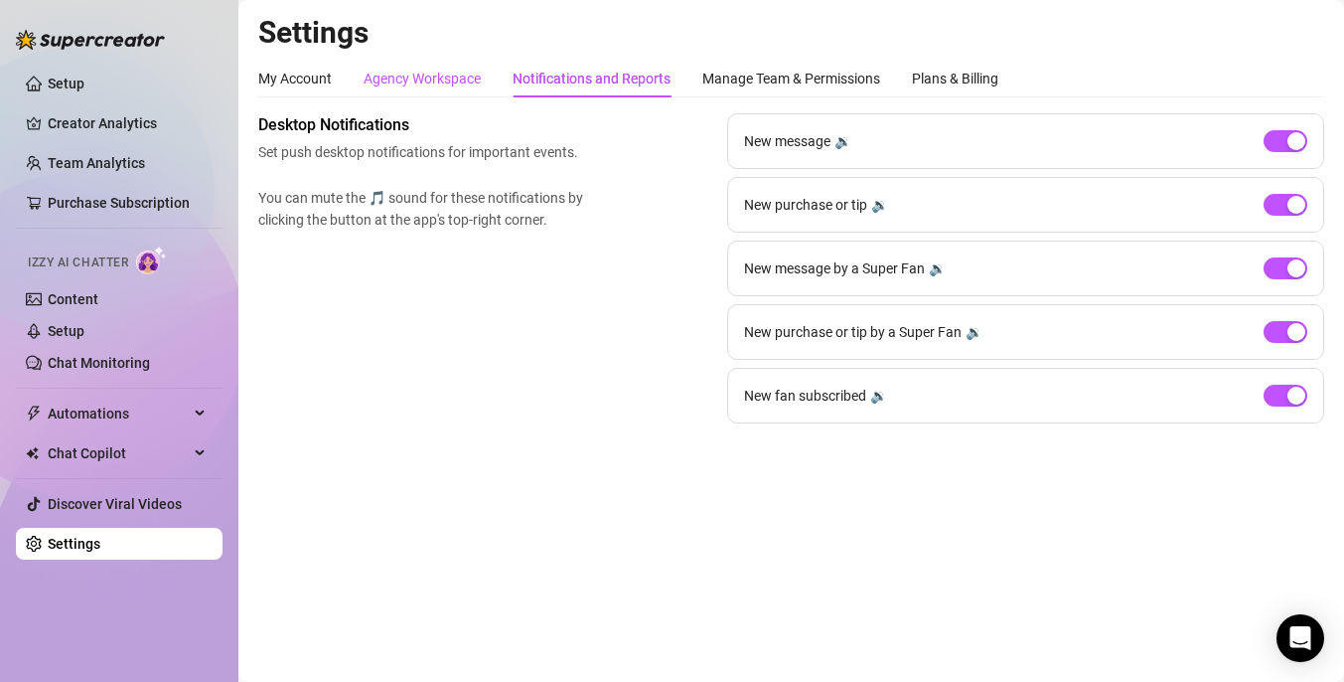
click at [461, 83] on div "Agency Workspace" at bounding box center [422, 79] width 117 height 22
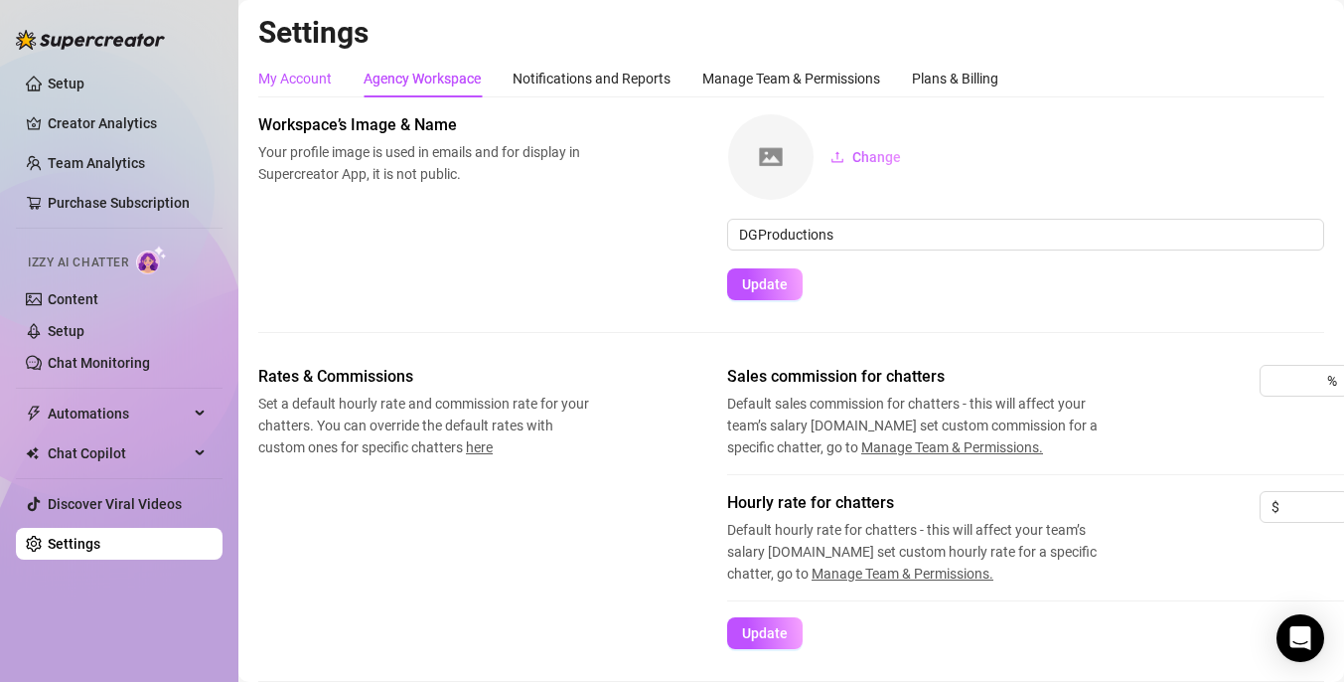
click at [302, 82] on div "My Account" at bounding box center [295, 79] width 74 height 22
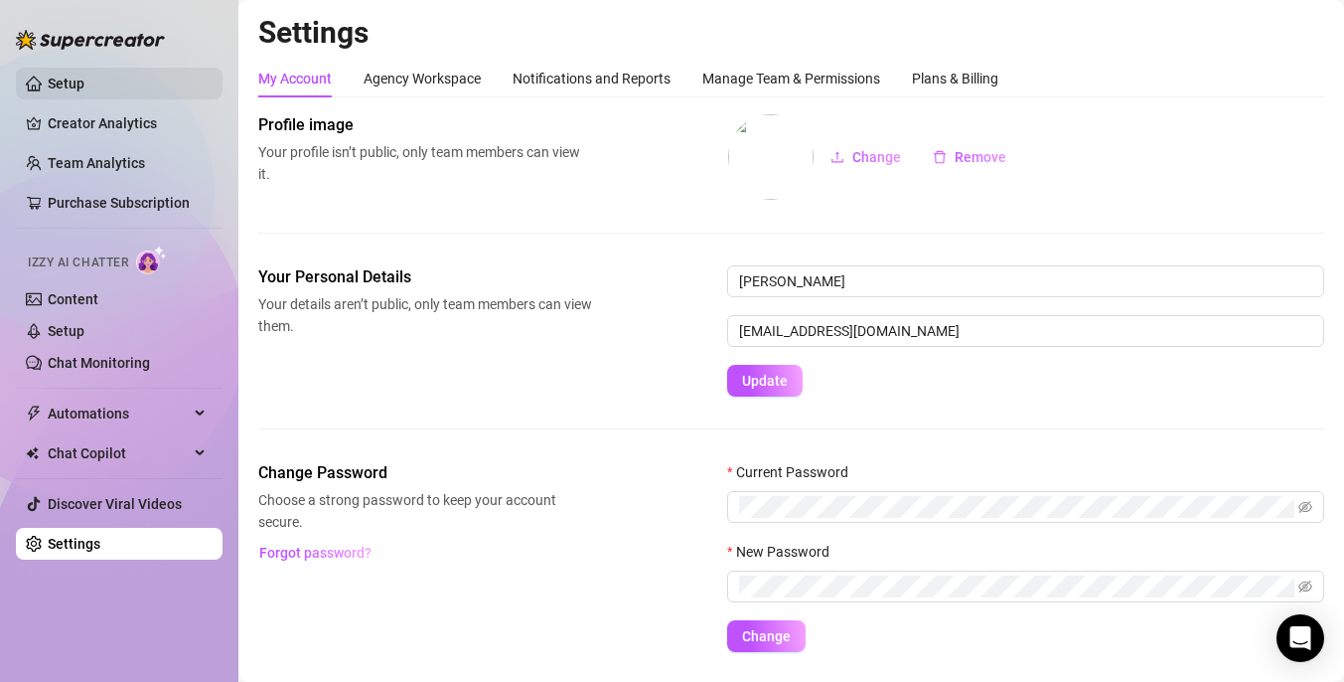
click at [84, 76] on link "Setup" at bounding box center [66, 84] width 37 height 16
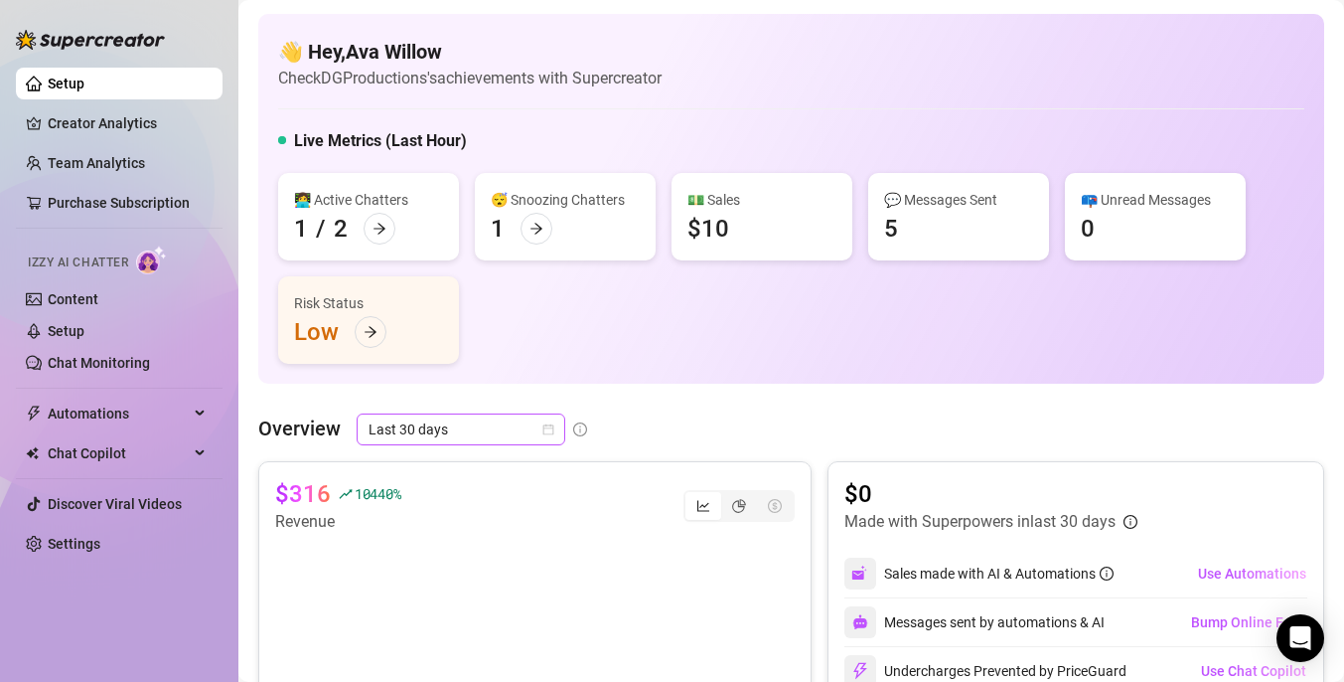
click at [475, 426] on span "Last 30 days" at bounding box center [461, 429] width 185 height 30
click at [567, 372] on div "👋 Hey, Ava Willow Check DGProductions's achievements with Supercreator Live Met…" at bounding box center [791, 199] width 1066 height 370
click at [92, 123] on link "Creator Analytics" at bounding box center [127, 123] width 159 height 32
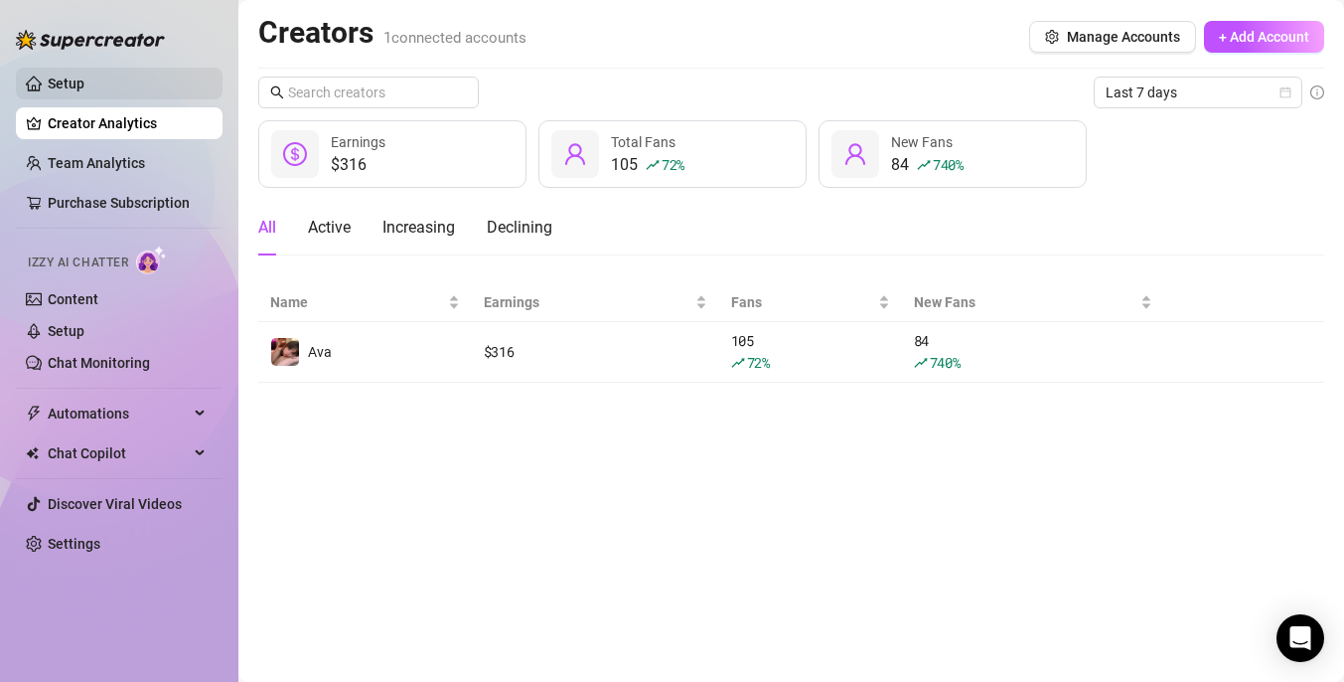
click at [84, 86] on link "Setup" at bounding box center [66, 84] width 37 height 16
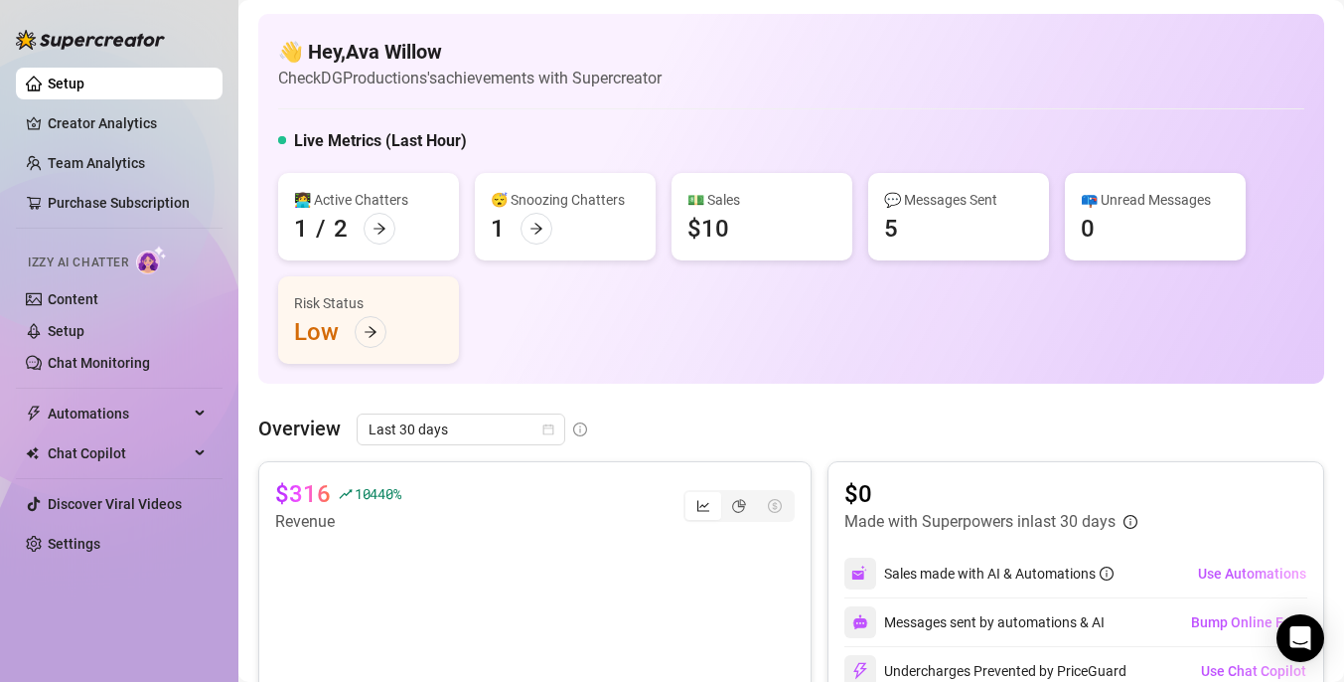
click at [97, 140] on ul "Setup Creator Analytics Team Analytics Purchase Subscription Izzy AI Chatter Co…" at bounding box center [119, 314] width 207 height 508
click at [99, 127] on link "Creator Analytics" at bounding box center [127, 123] width 159 height 32
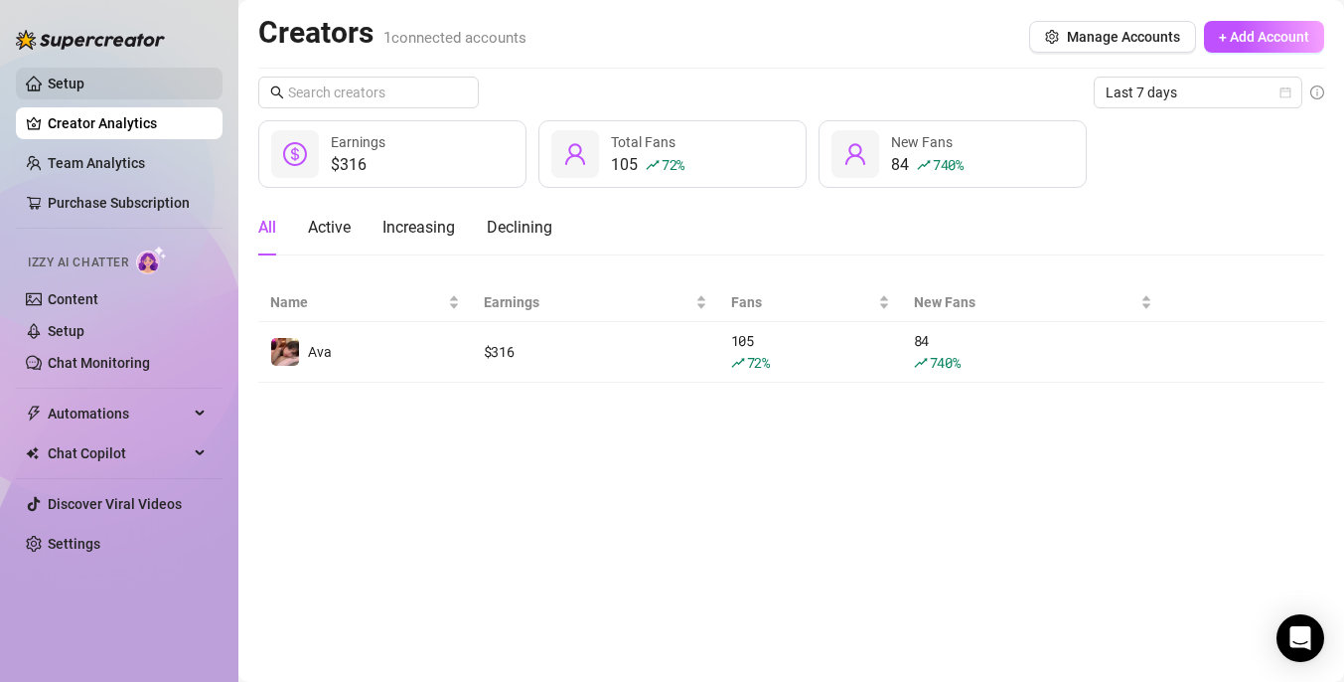
click at [84, 88] on link "Setup" at bounding box center [66, 84] width 37 height 16
